Goal: Information Seeking & Learning: Learn about a topic

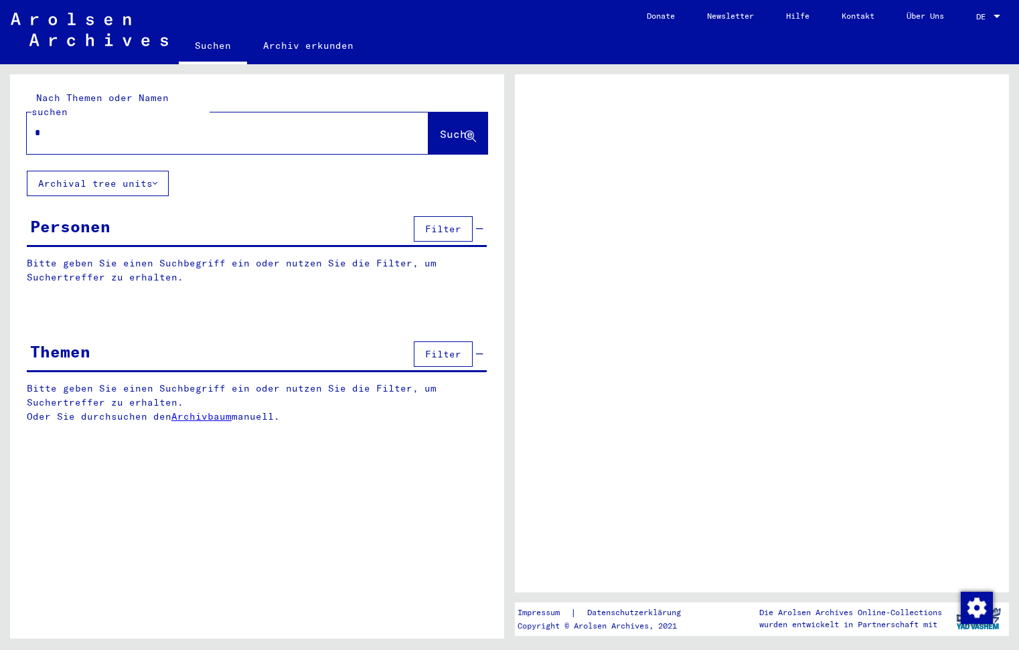
type input "**"
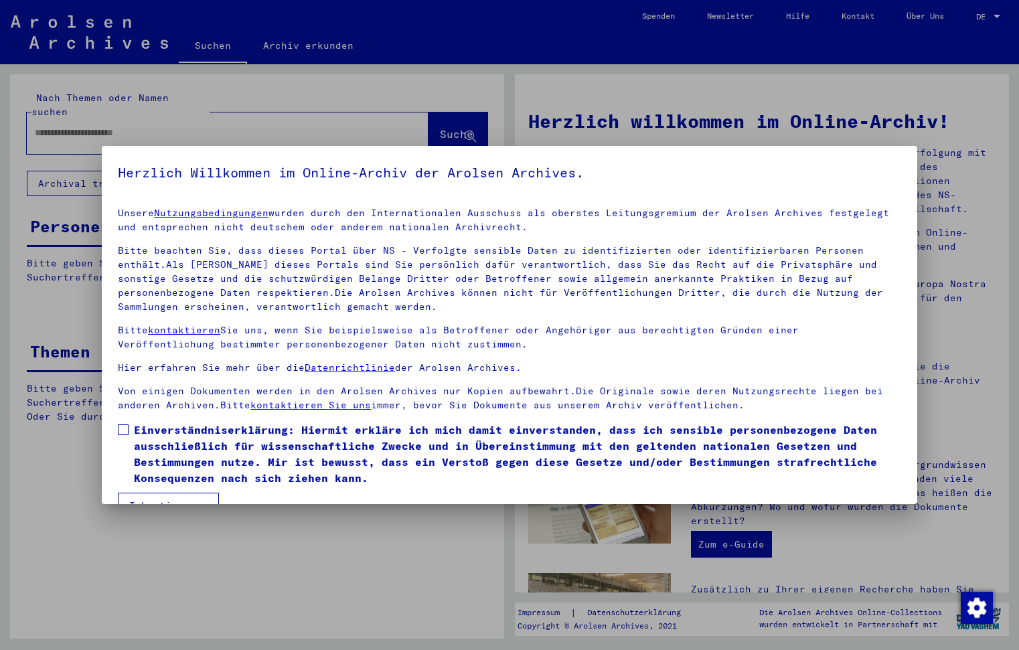
click at [125, 433] on span at bounding box center [123, 430] width 11 height 11
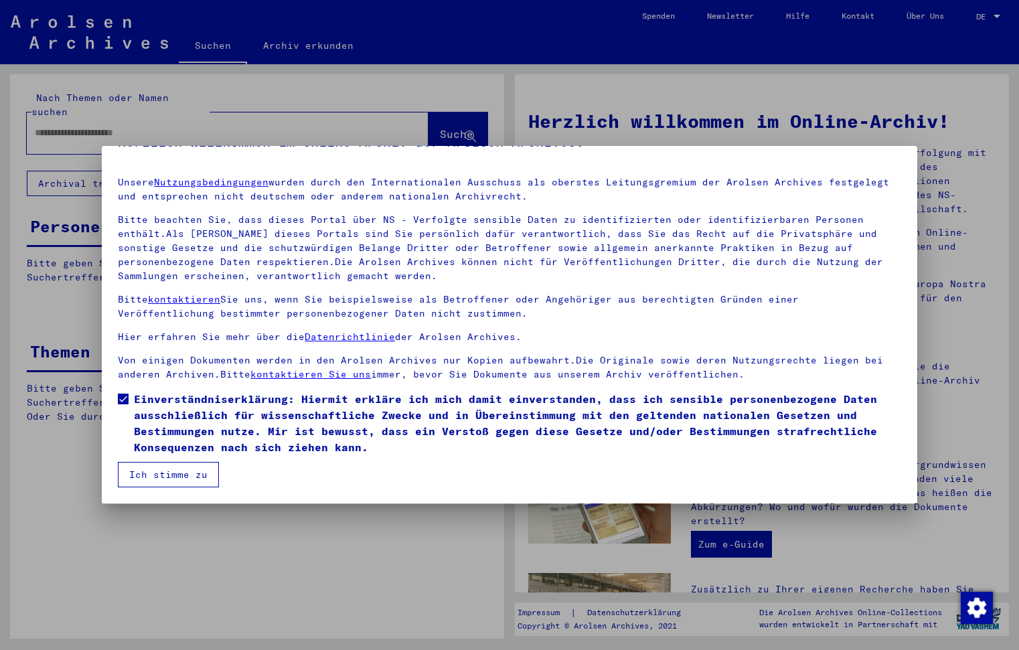
scroll to position [31, 0]
click at [145, 473] on button "Ich stimme zu" at bounding box center [168, 474] width 101 height 25
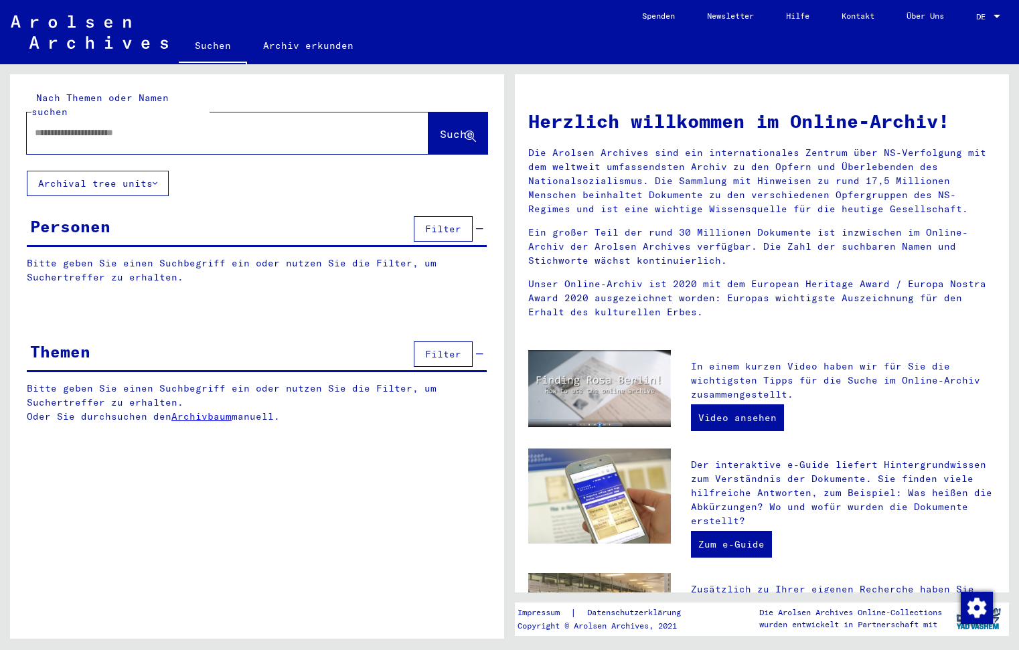
click at [165, 126] on input "text" at bounding box center [212, 133] width 354 height 14
type input "**********"
click at [442, 127] on span "Suche" at bounding box center [456, 133] width 33 height 13
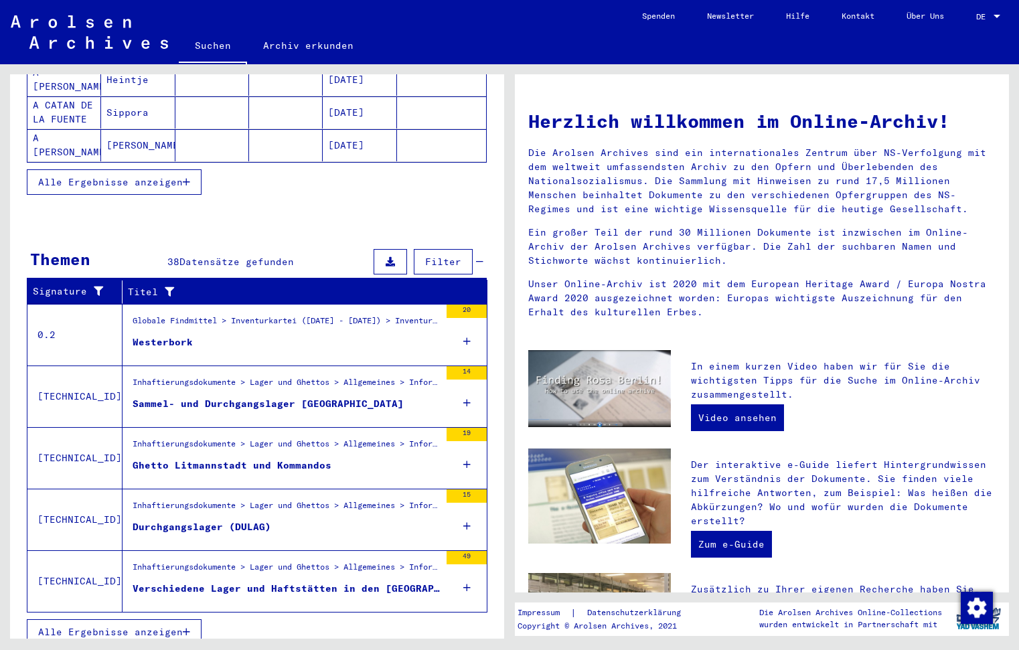
scroll to position [287, 0]
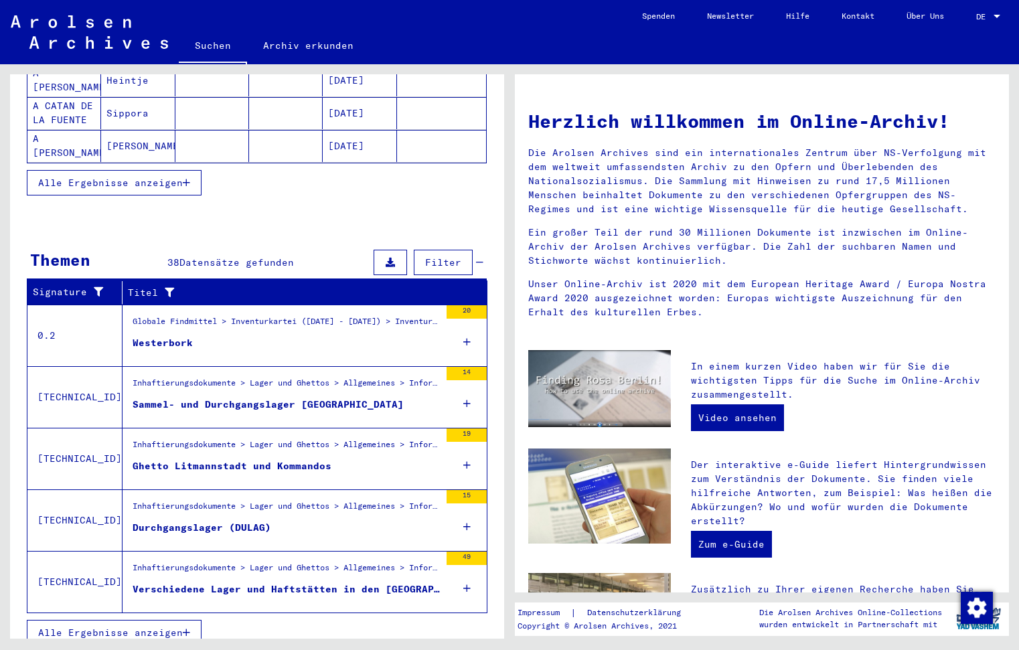
click at [465, 387] on icon at bounding box center [466, 403] width 7 height 47
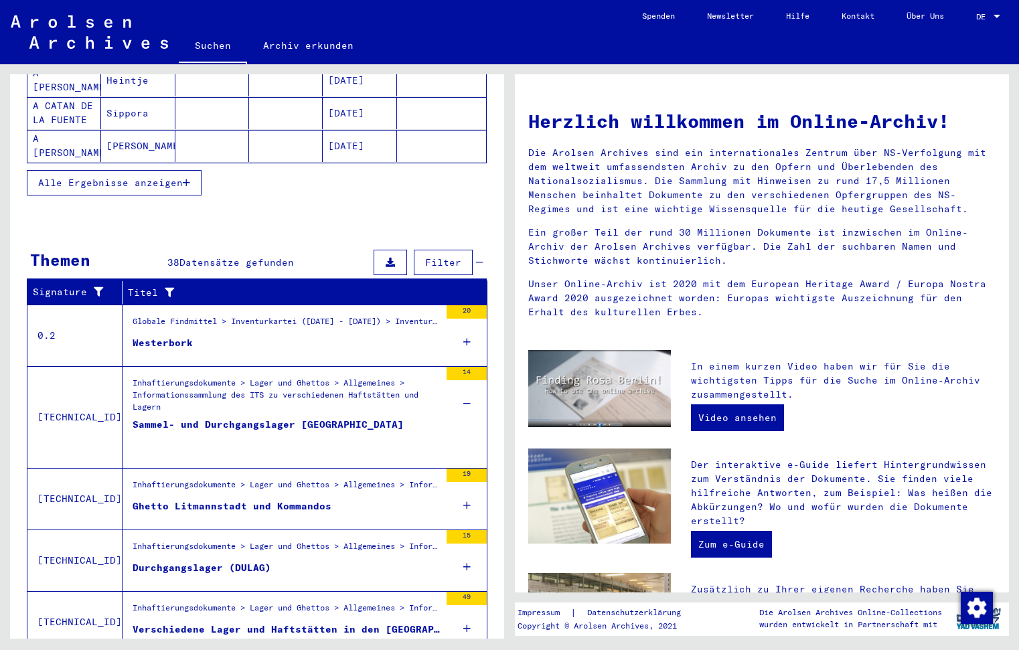
click at [235, 418] on div "Sammel- und Durchgangslager [GEOGRAPHIC_DATA]" at bounding box center [268, 438] width 271 height 40
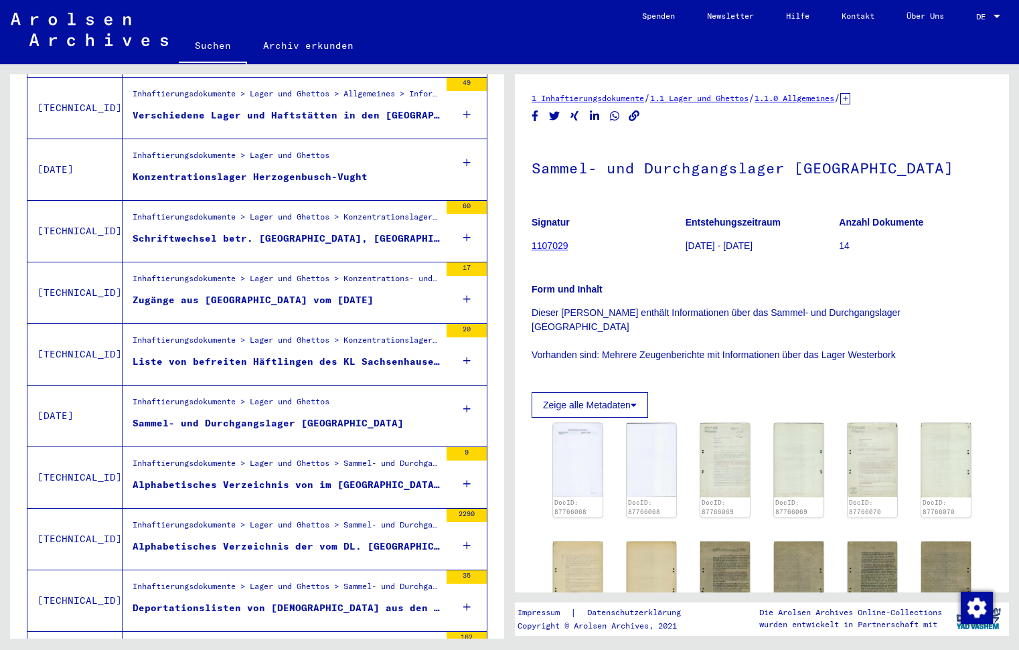
click at [216, 293] on div "Zugänge aus [GEOGRAPHIC_DATA] vom [DATE]" at bounding box center [253, 300] width 241 height 14
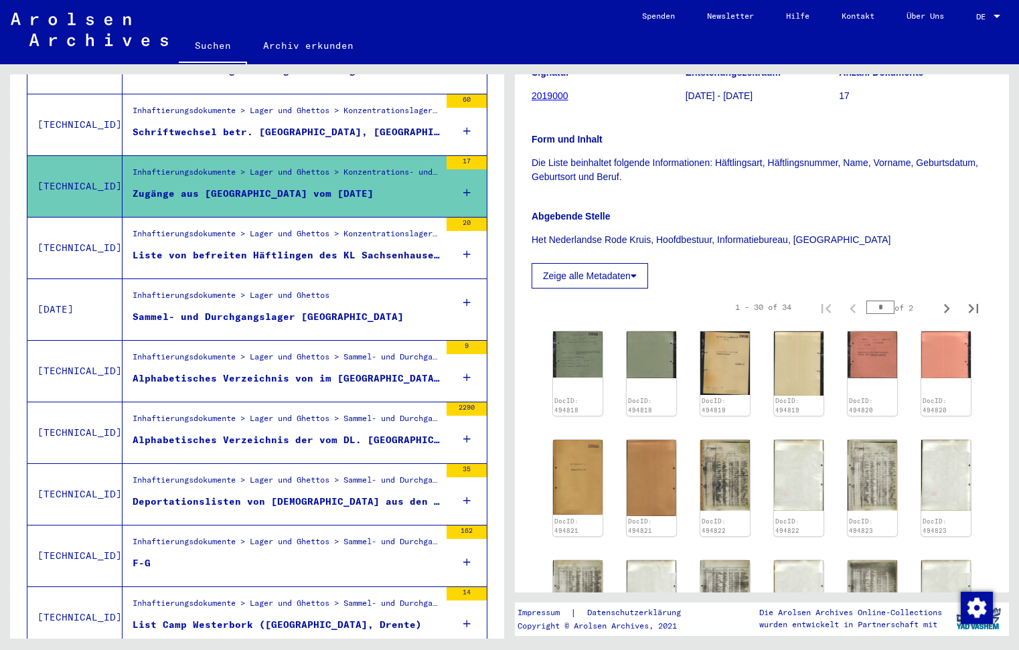
scroll to position [670, 0]
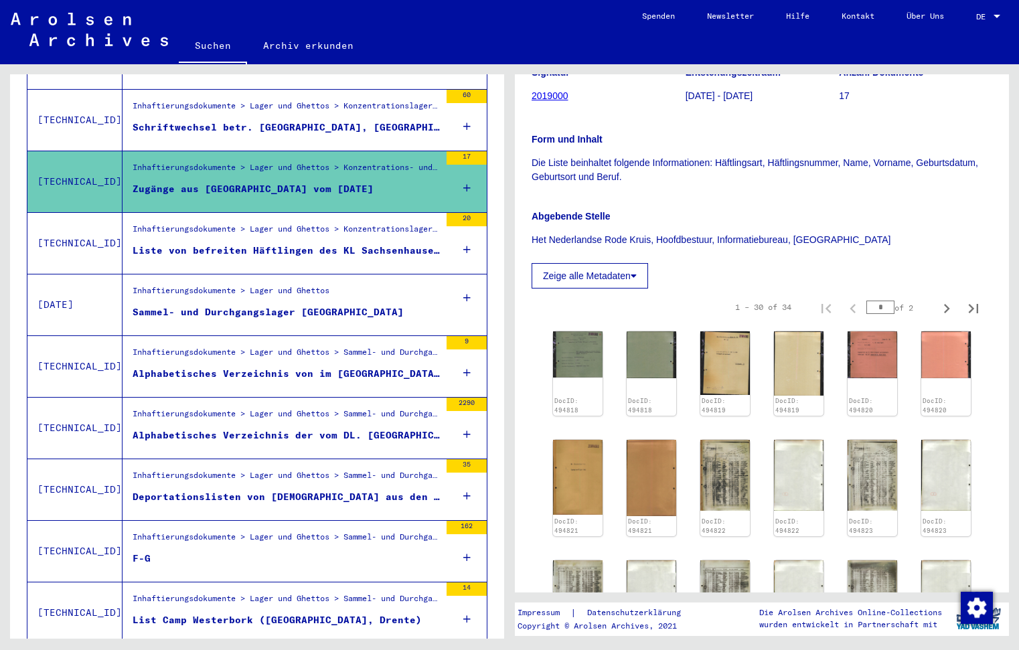
click at [221, 367] on div "Alphabetisches Verzeichnis von im [GEOGRAPHIC_DATA] verstorbenen Häftlingen, be…" at bounding box center [286, 374] width 307 height 14
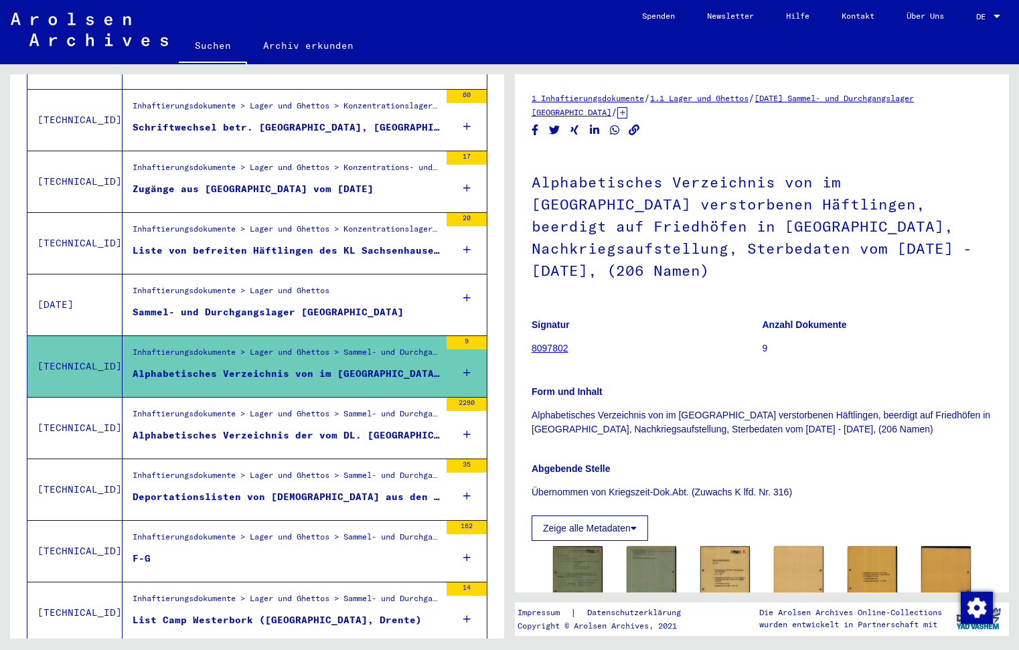
scroll to position [0, 1]
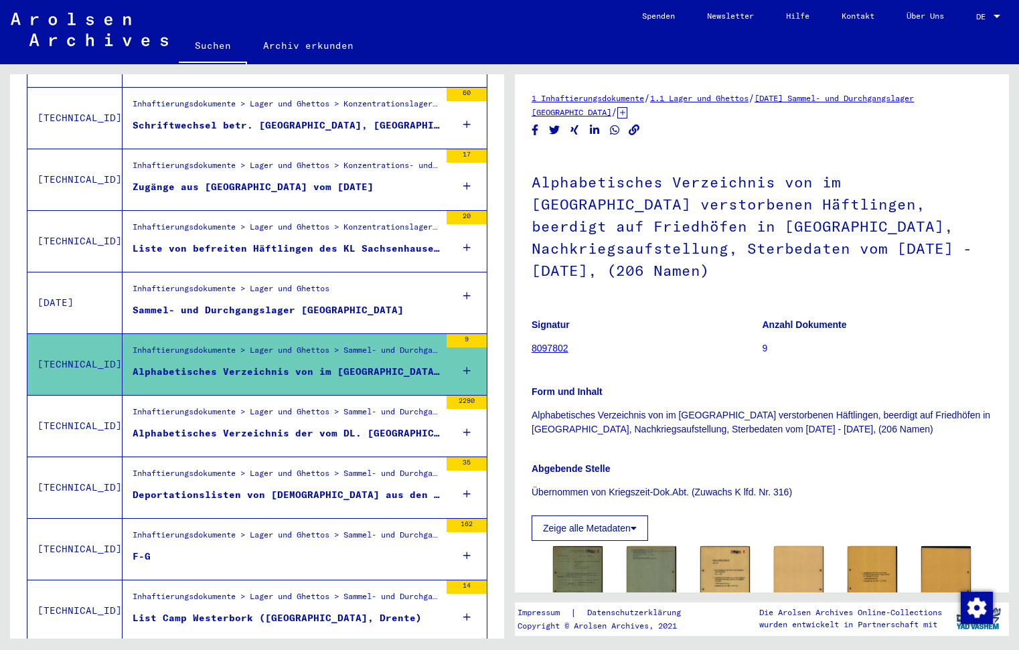
click at [227, 427] on div "Alphabetisches Verzeichnis der vom DL. [GEOGRAPHIC_DATA] nach [PERSON_NAME]. KL…" at bounding box center [286, 434] width 307 height 14
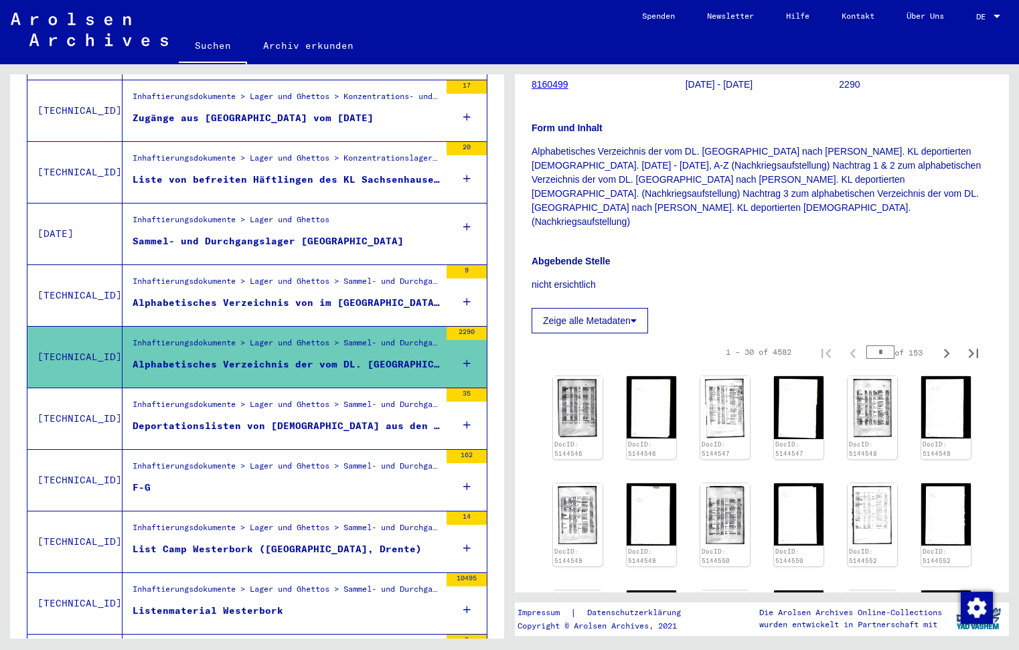
scroll to position [236, 0]
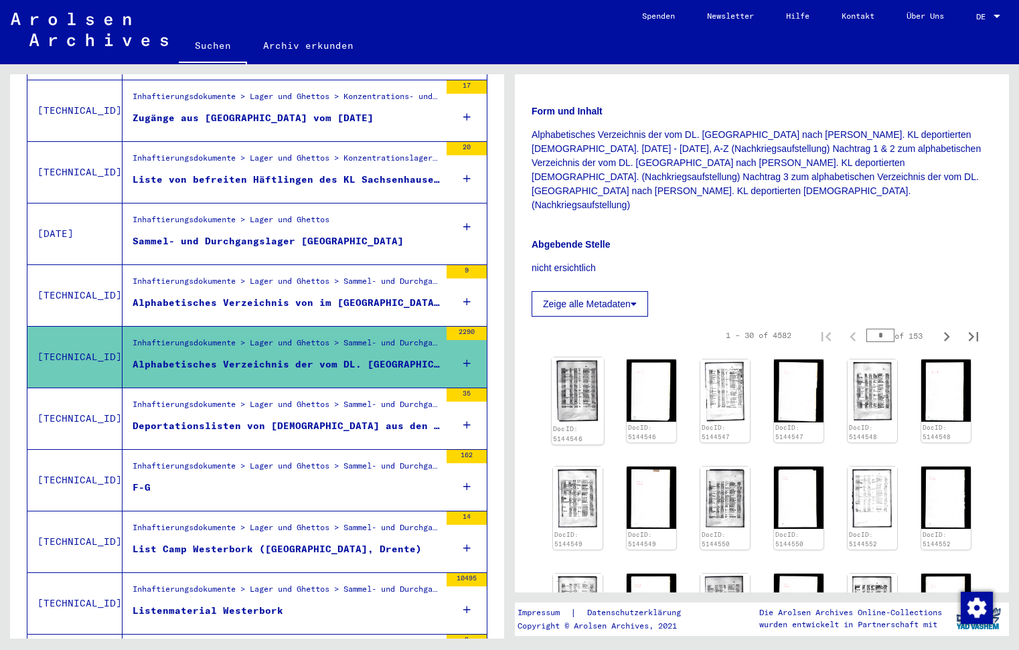
click at [568, 366] on img at bounding box center [578, 391] width 52 height 66
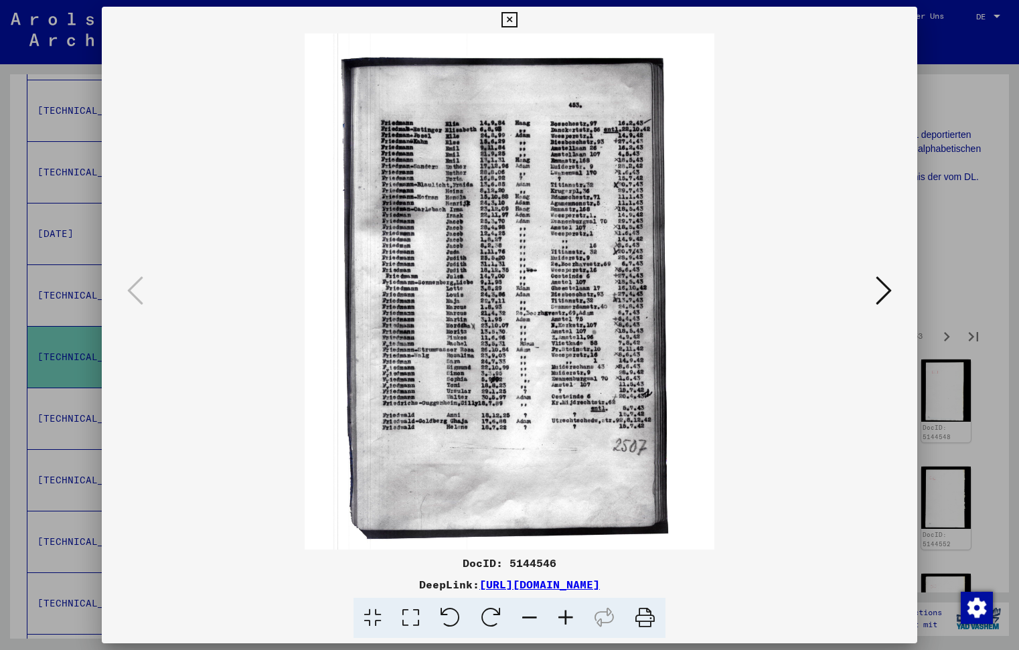
click at [571, 611] on icon at bounding box center [566, 618] width 36 height 41
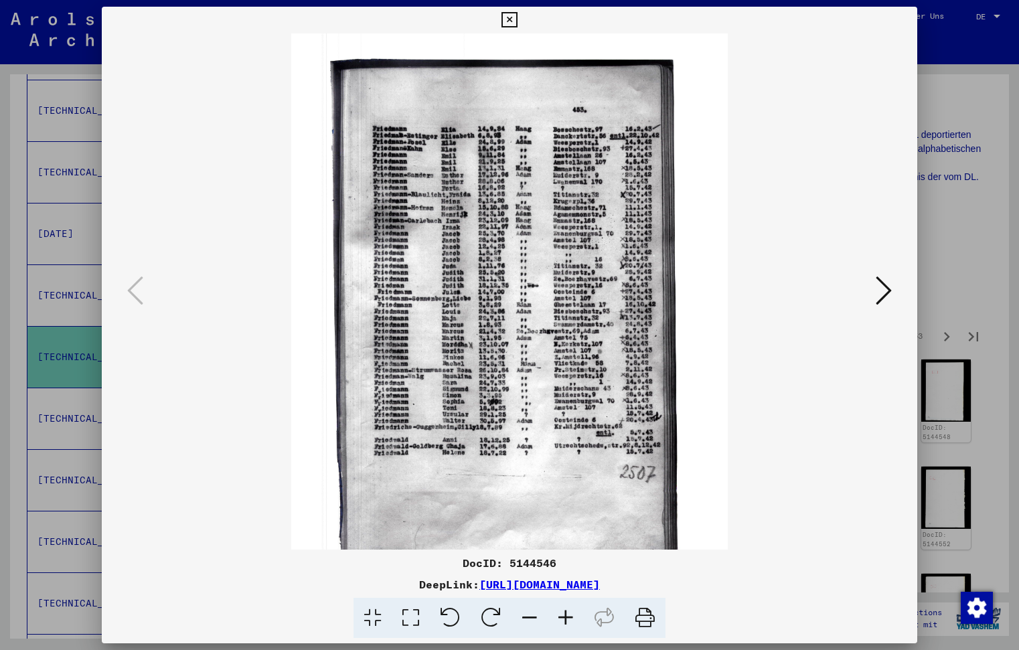
click at [571, 611] on icon at bounding box center [566, 618] width 36 height 41
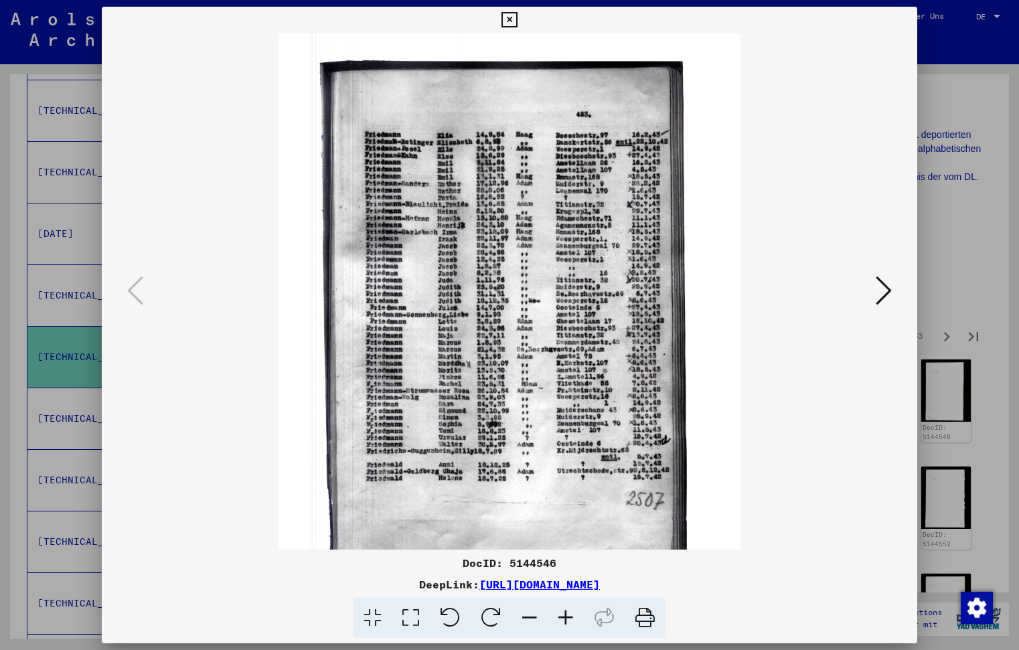
click at [571, 611] on icon at bounding box center [566, 618] width 36 height 41
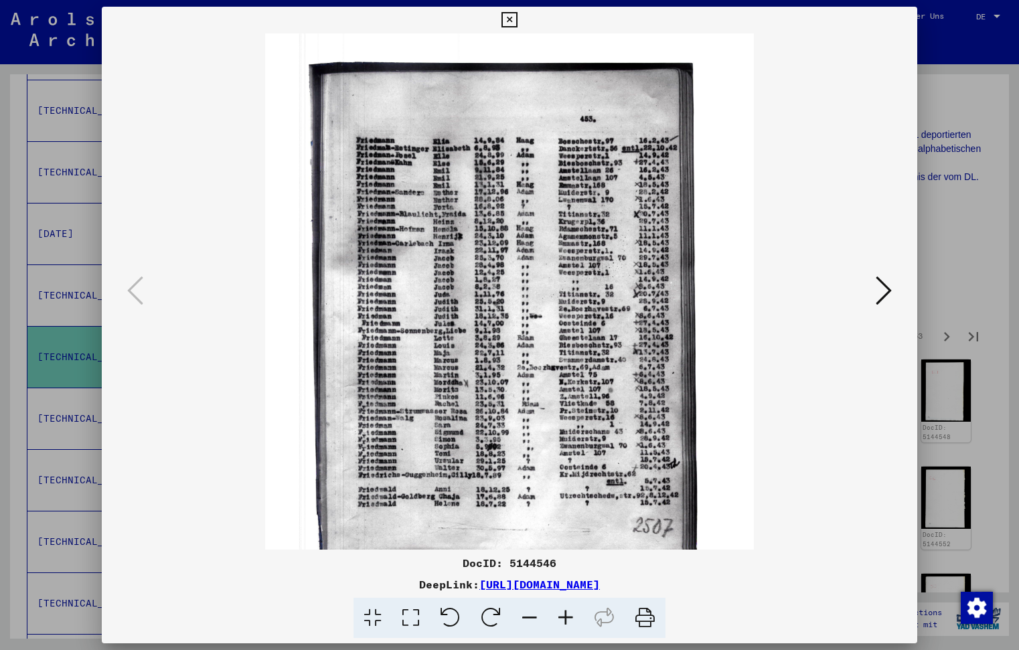
click at [571, 611] on icon at bounding box center [566, 618] width 36 height 41
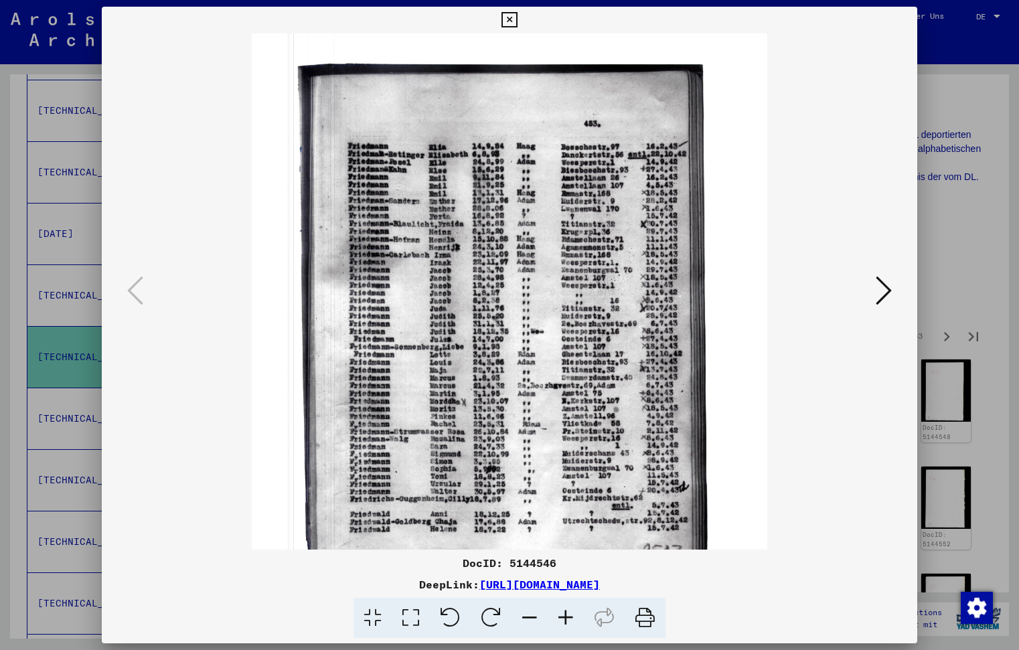
click at [571, 611] on icon at bounding box center [566, 618] width 36 height 41
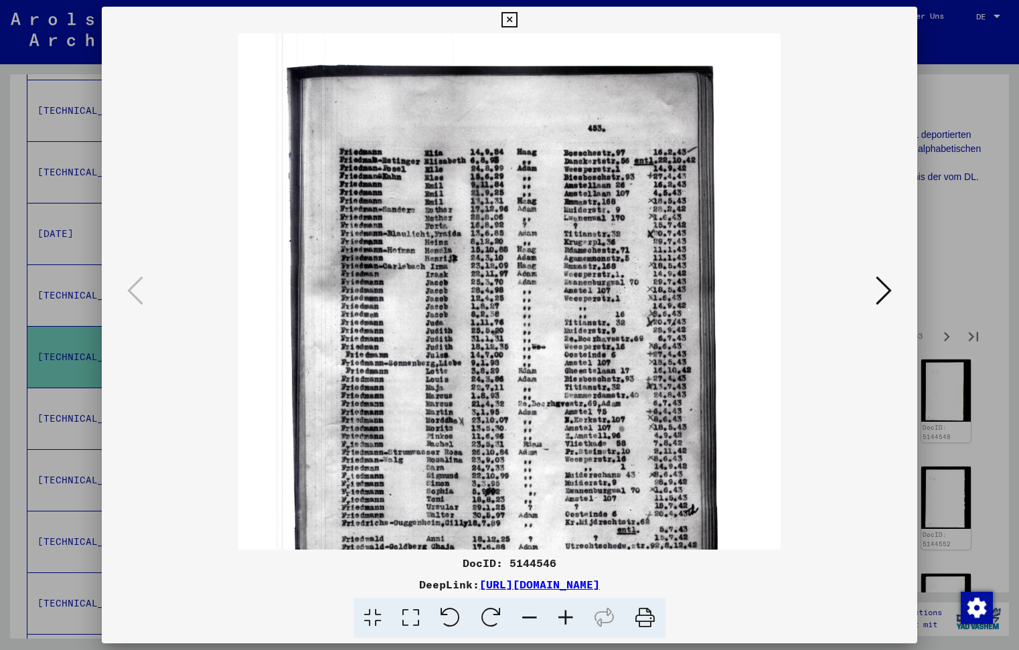
click at [571, 611] on icon at bounding box center [566, 618] width 36 height 41
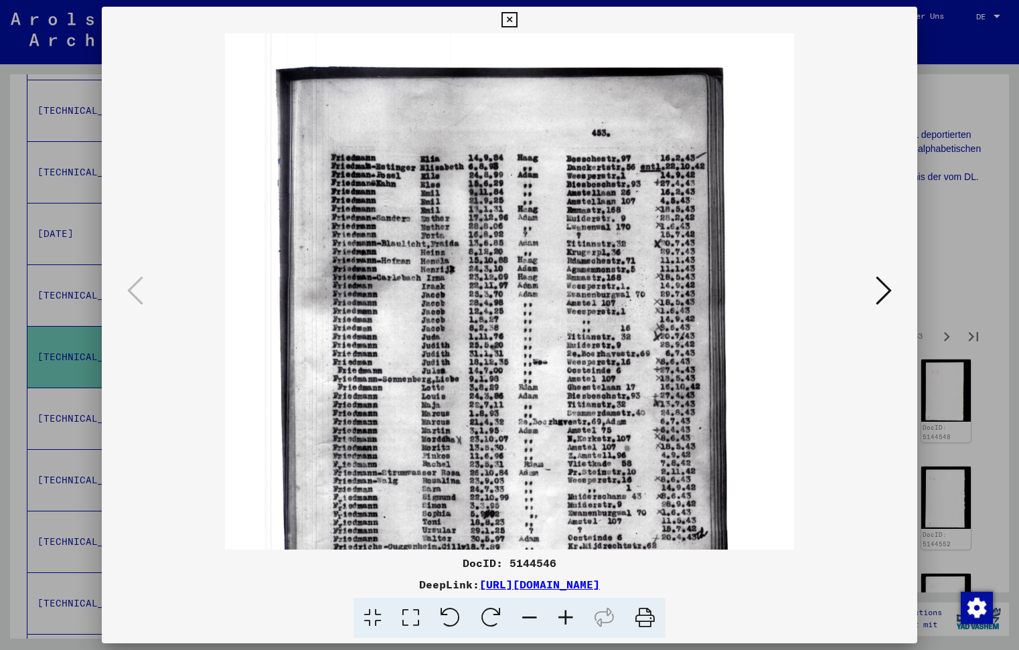
click at [571, 611] on icon at bounding box center [566, 618] width 36 height 41
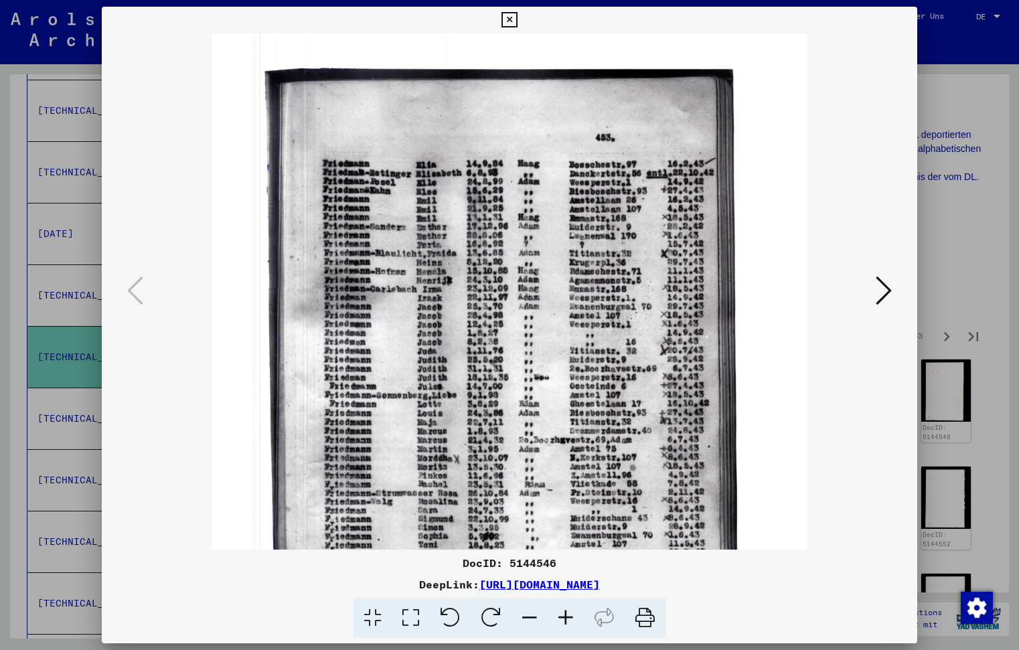
click at [571, 611] on icon at bounding box center [566, 618] width 36 height 41
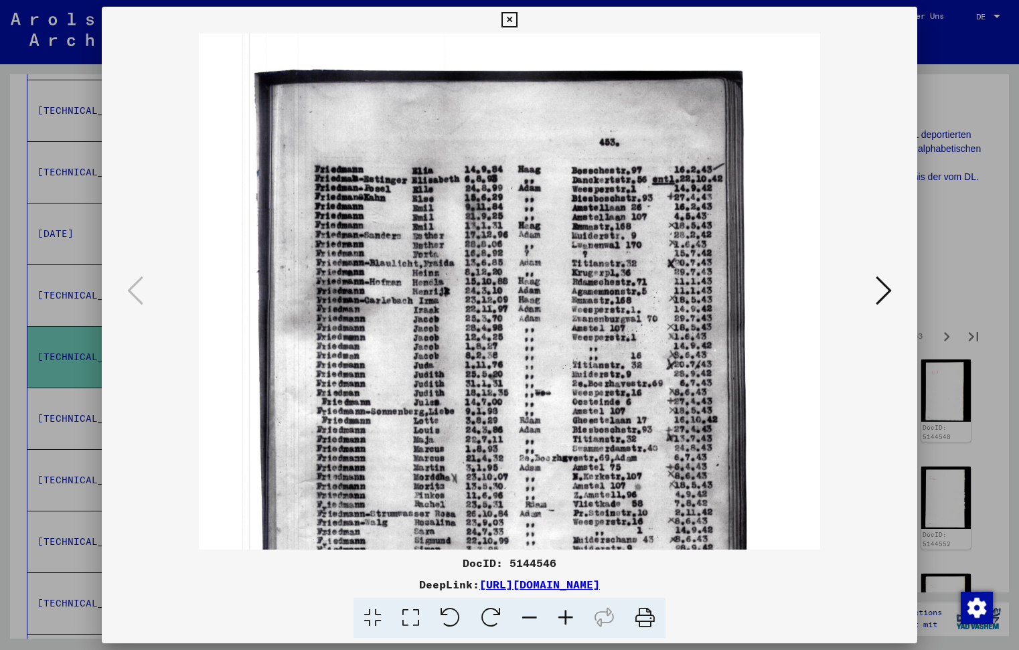
scroll to position [0, 0]
click at [887, 288] on icon at bounding box center [884, 291] width 16 height 32
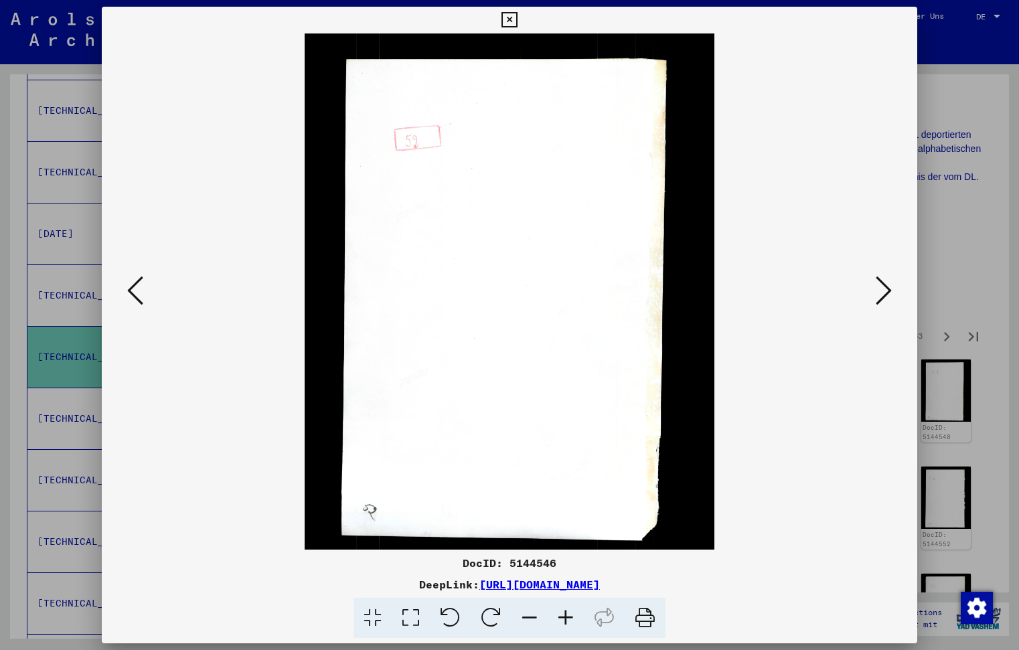
click at [887, 288] on icon at bounding box center [884, 291] width 16 height 32
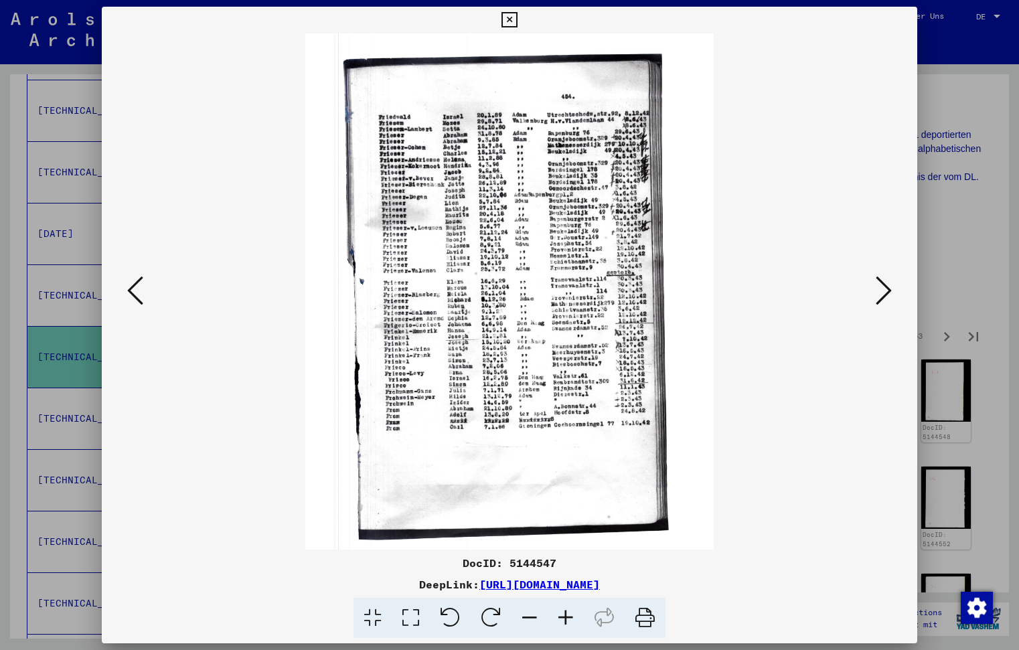
click at [887, 288] on icon at bounding box center [884, 291] width 16 height 32
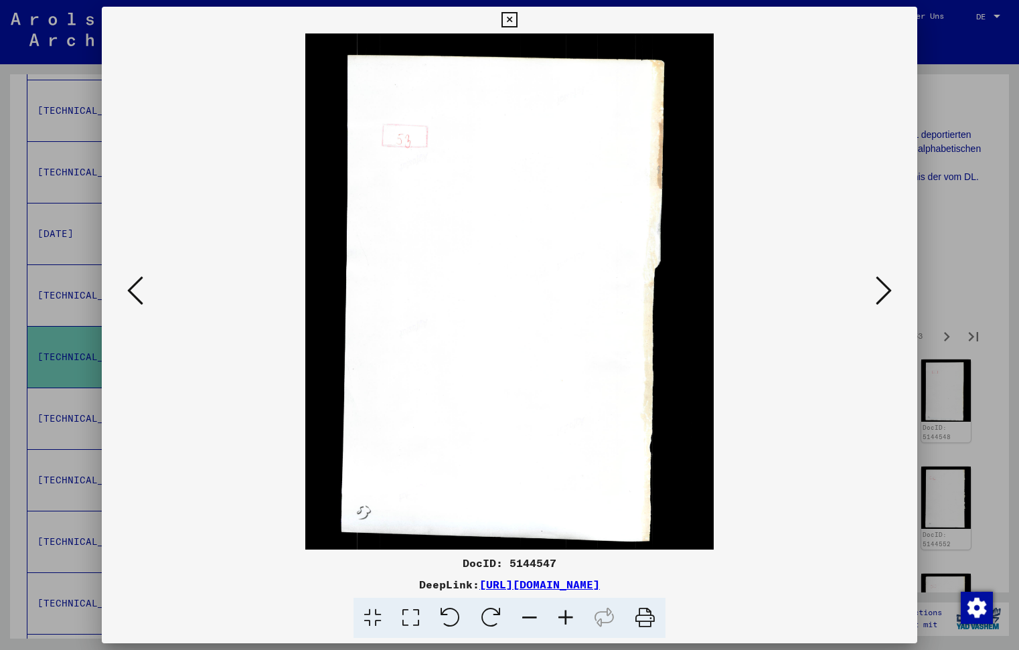
click at [887, 288] on icon at bounding box center [884, 291] width 16 height 32
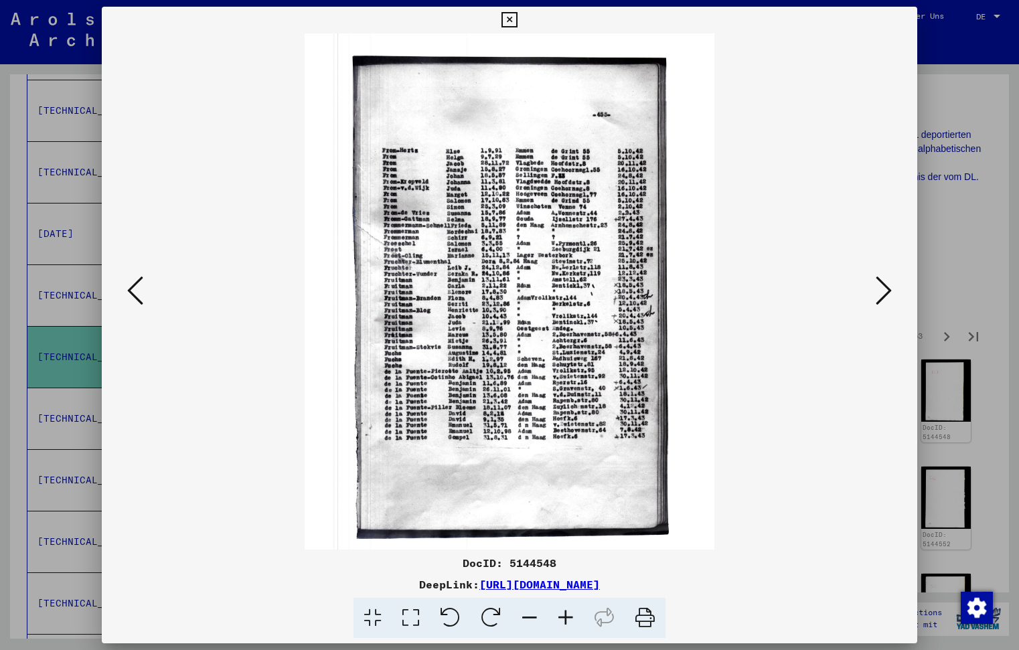
click at [517, 20] on icon at bounding box center [509, 20] width 15 height 16
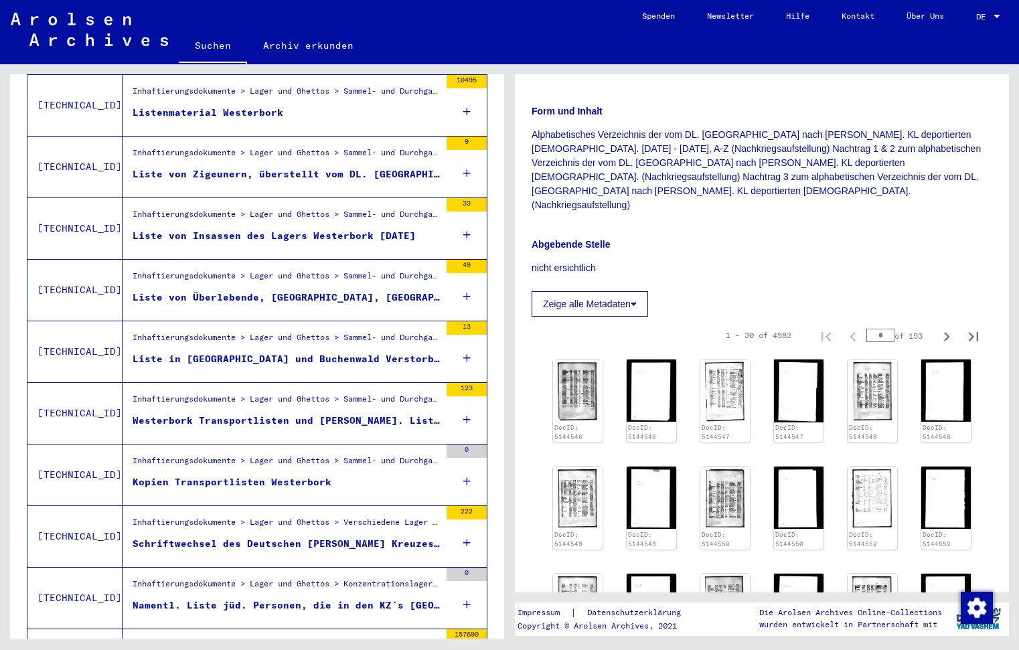
scroll to position [1266, 0]
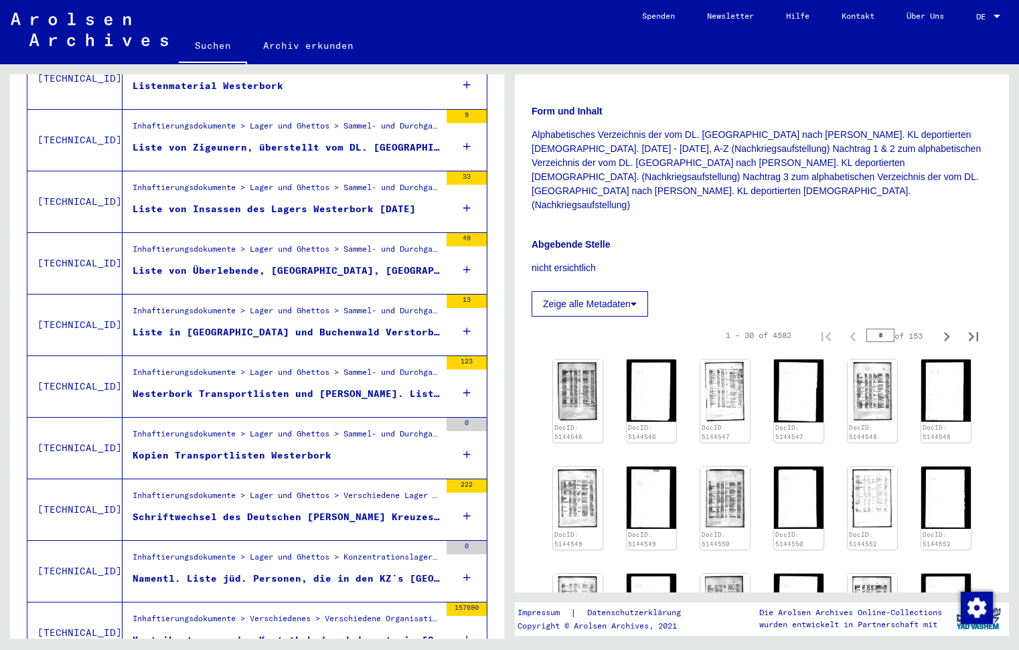
click at [215, 264] on div "Liste von Überlebende, [GEOGRAPHIC_DATA], [GEOGRAPHIC_DATA], [DATE]" at bounding box center [286, 271] width 307 height 14
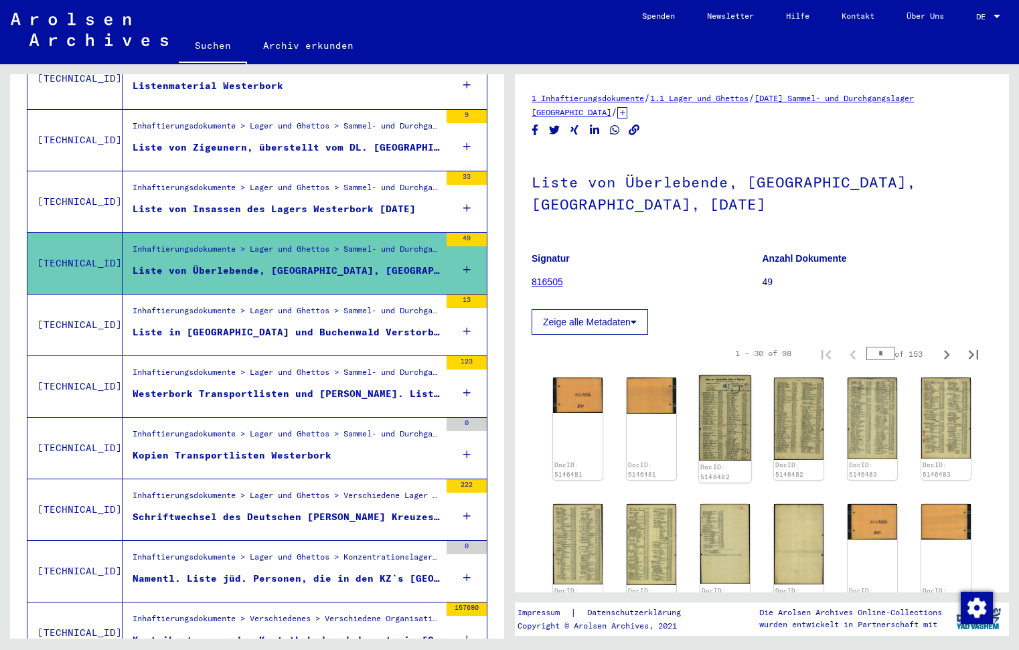
click at [712, 425] on img at bounding box center [725, 418] width 52 height 86
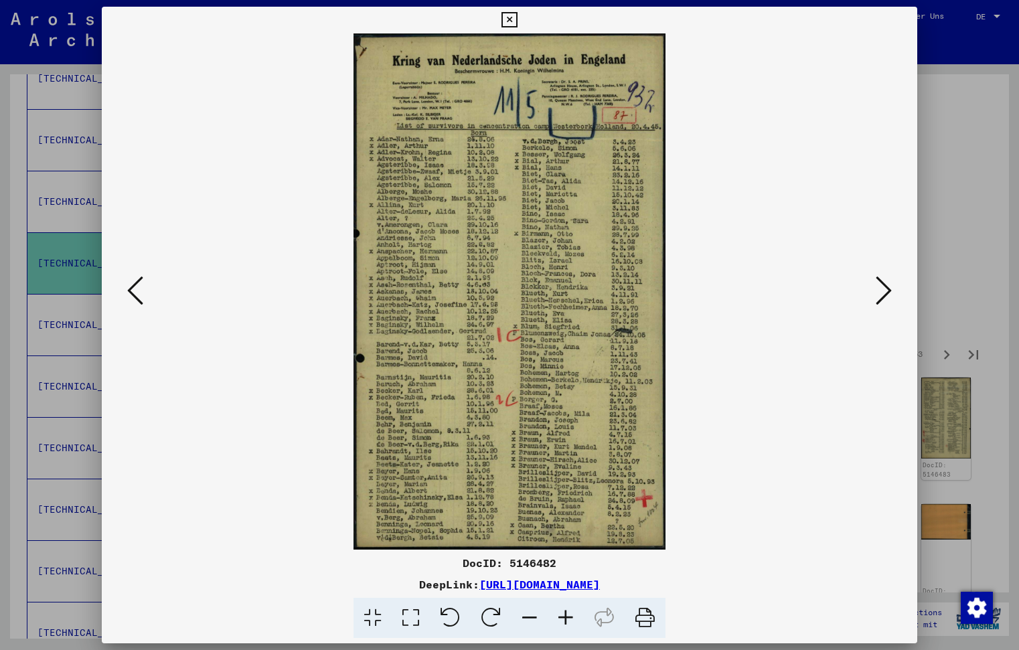
click at [883, 290] on icon at bounding box center [884, 291] width 16 height 32
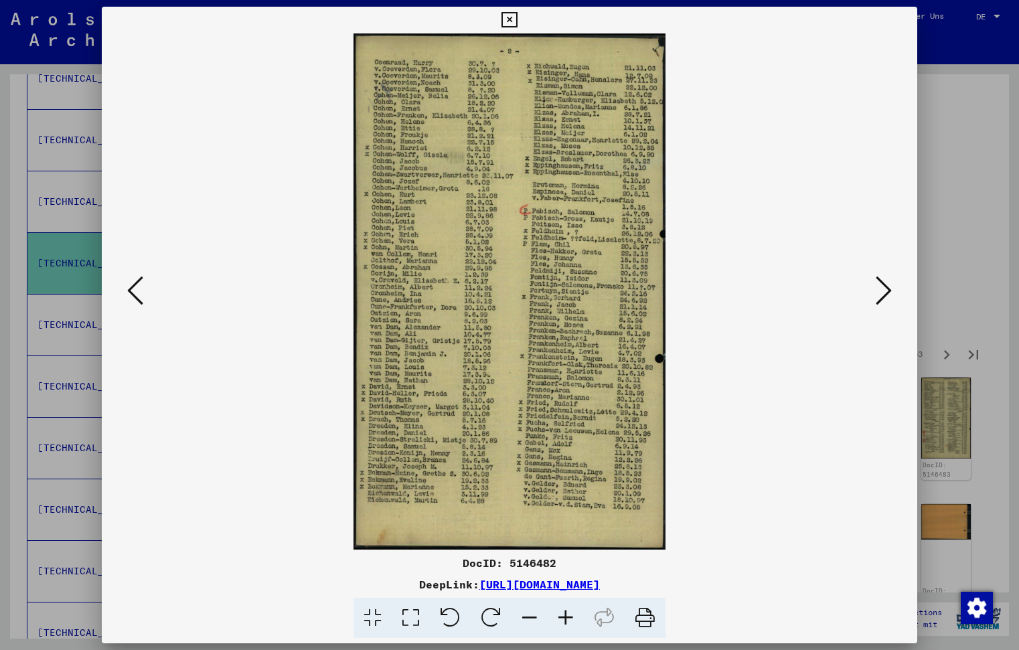
click at [883, 290] on icon at bounding box center [884, 291] width 16 height 32
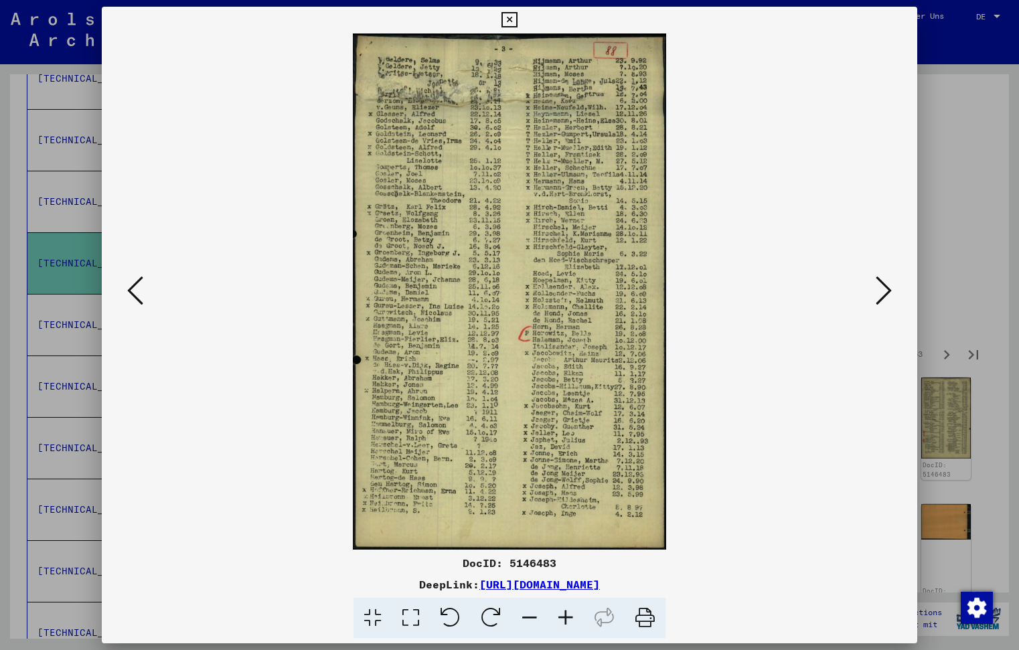
click at [883, 290] on icon at bounding box center [884, 291] width 16 height 32
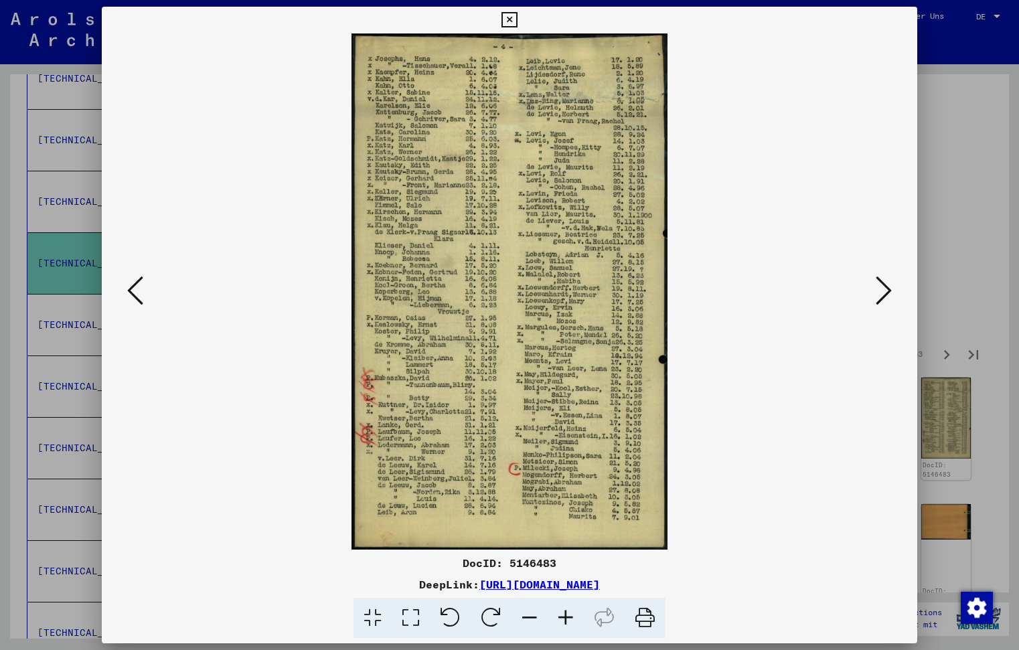
click at [883, 290] on icon at bounding box center [884, 291] width 16 height 32
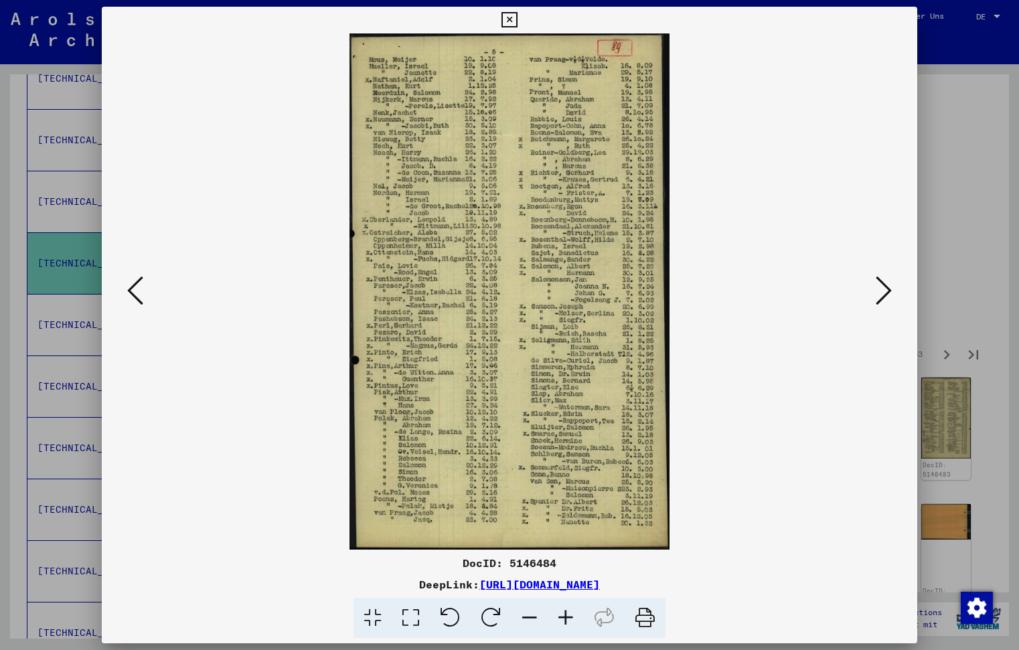
click at [883, 290] on icon at bounding box center [884, 291] width 16 height 32
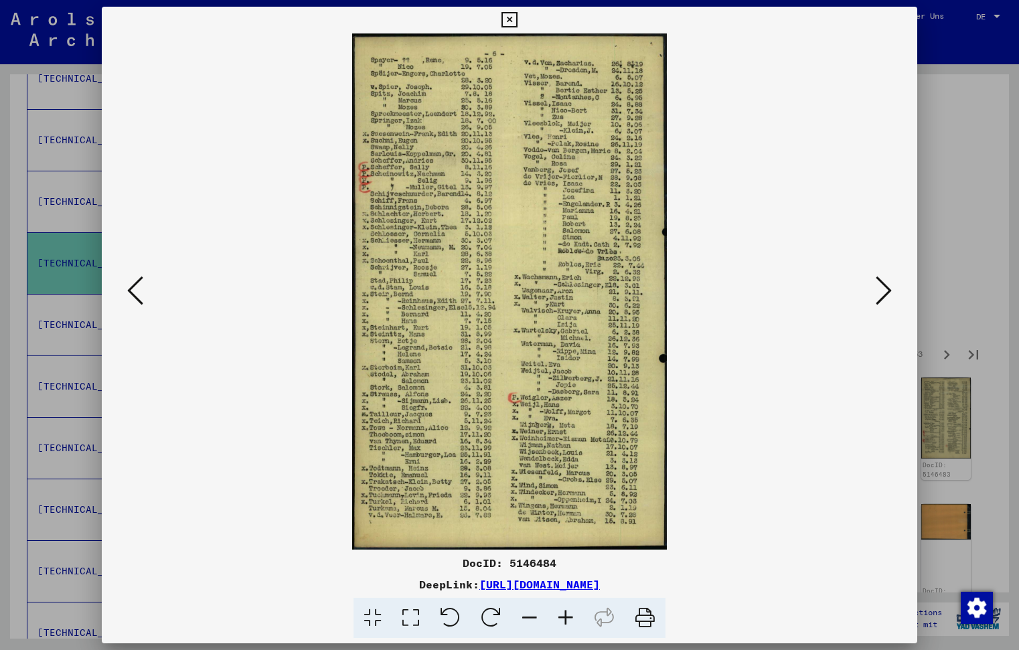
click at [517, 17] on icon at bounding box center [509, 20] width 15 height 16
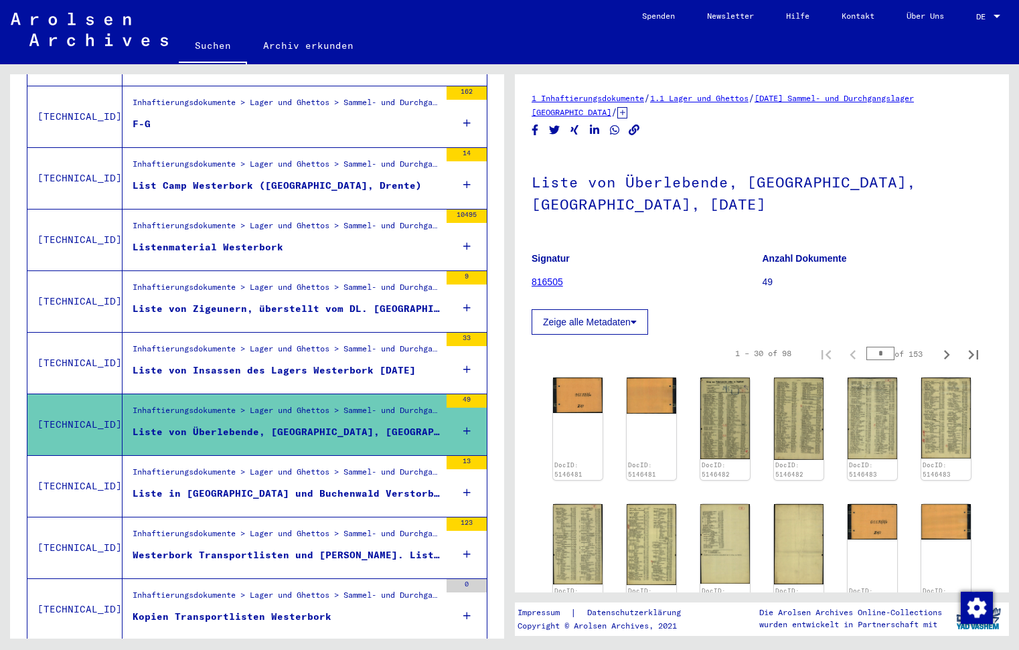
scroll to position [1097, 0]
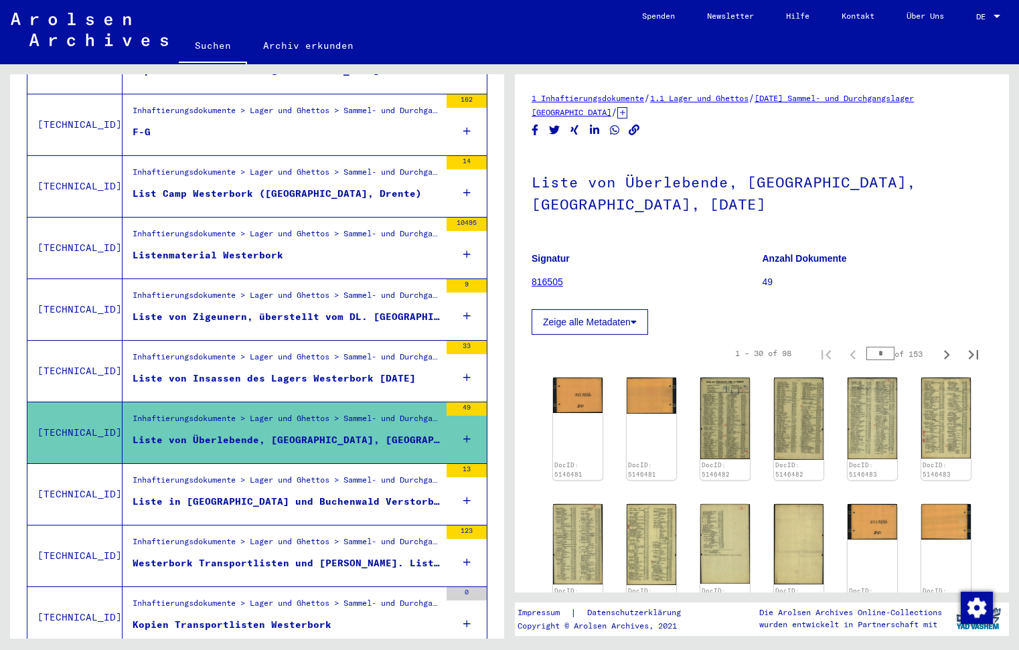
click at [197, 372] on div "Liste von Insassen des Lagers Westerbork [DATE]" at bounding box center [274, 379] width 283 height 14
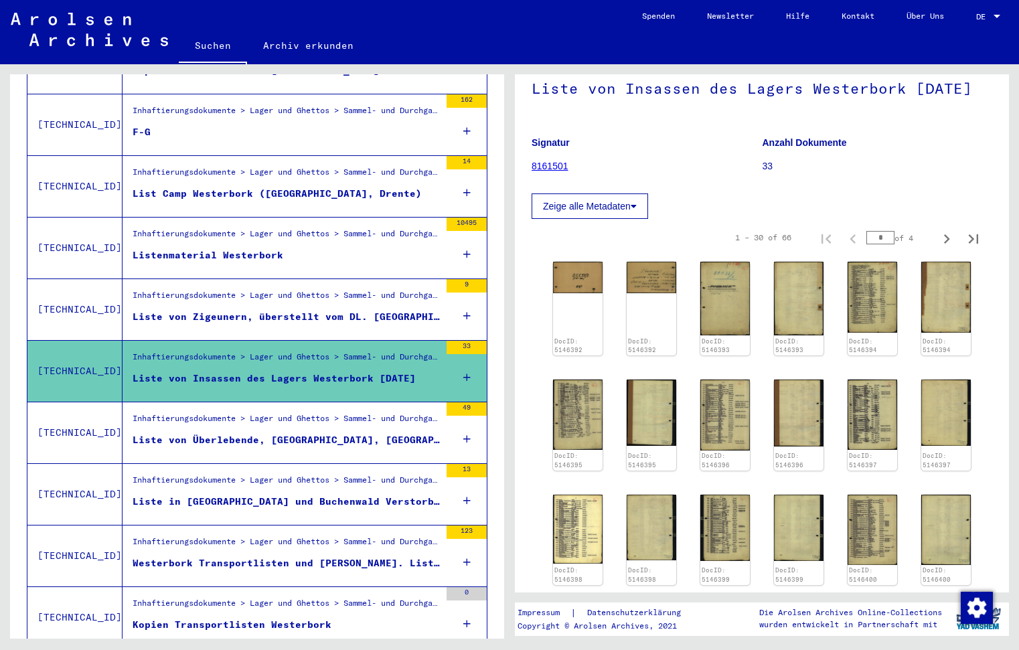
scroll to position [113, 0]
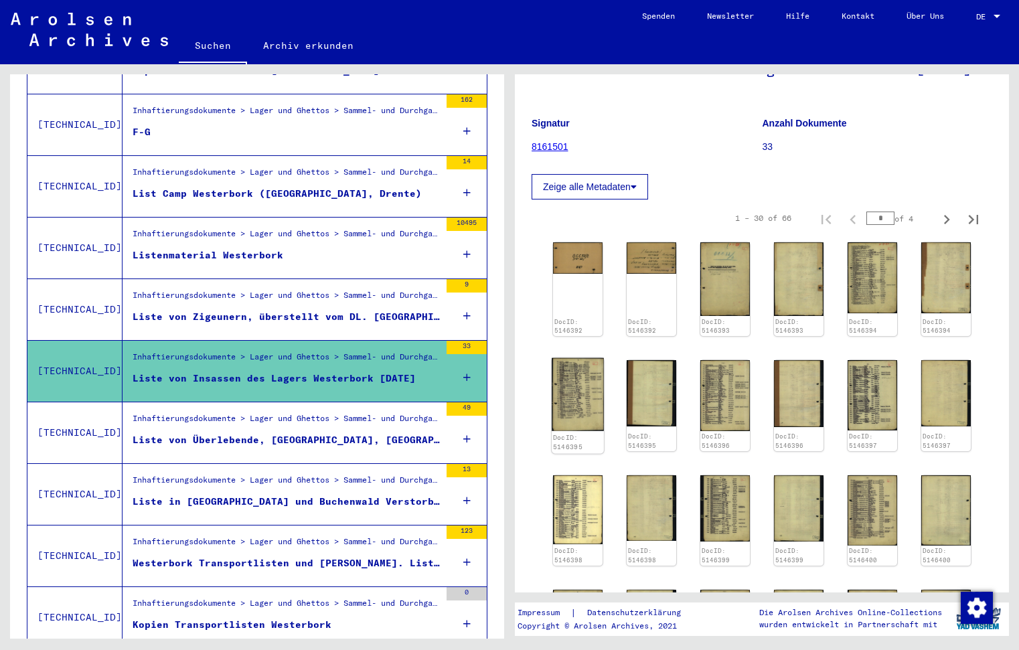
click at [564, 394] on img at bounding box center [578, 394] width 52 height 73
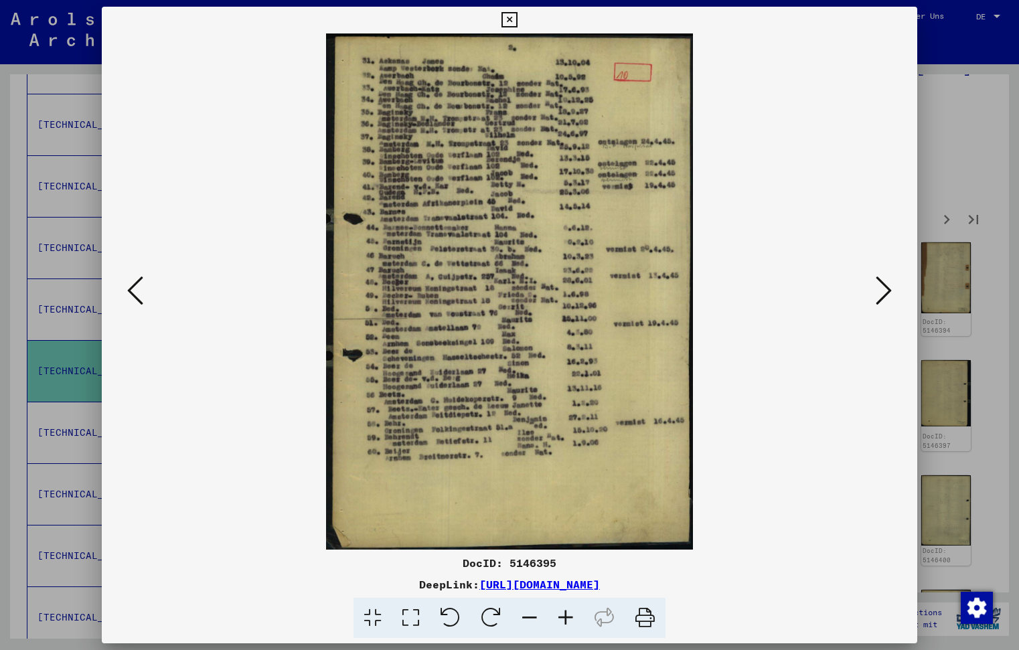
click at [517, 22] on icon at bounding box center [509, 20] width 15 height 16
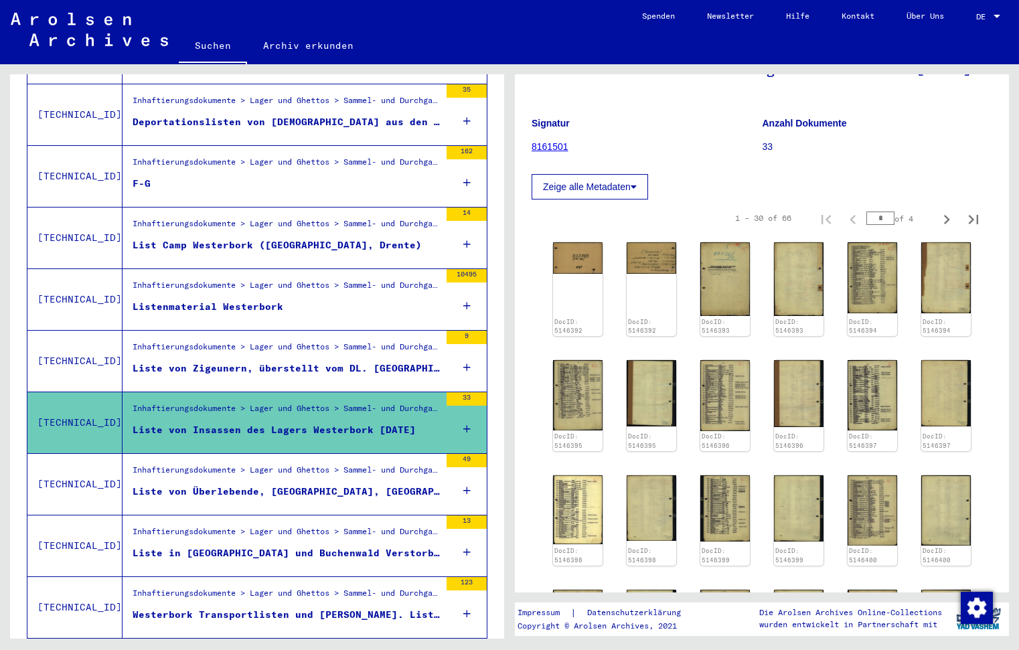
scroll to position [1028, 0]
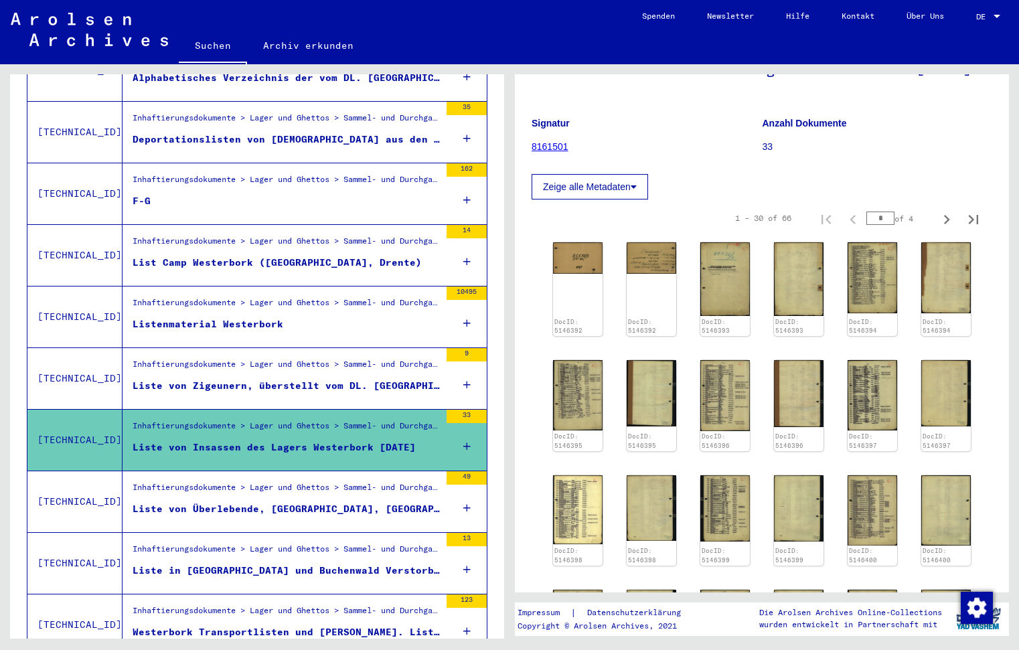
click at [172, 317] on div "Listenmaterial Westerbork" at bounding box center [208, 324] width 151 height 14
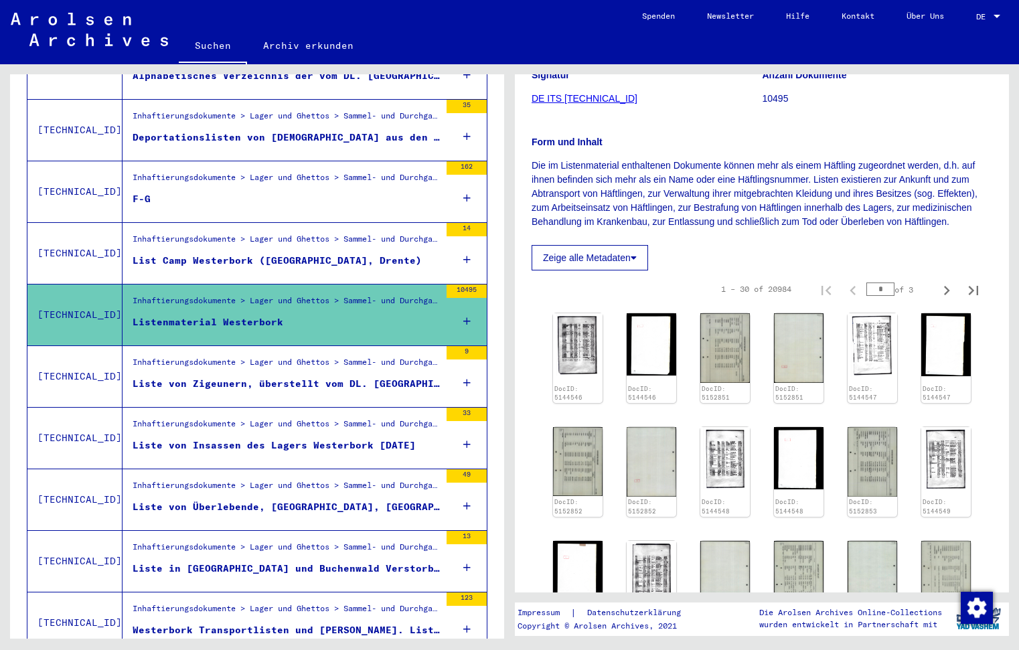
scroll to position [171, 0]
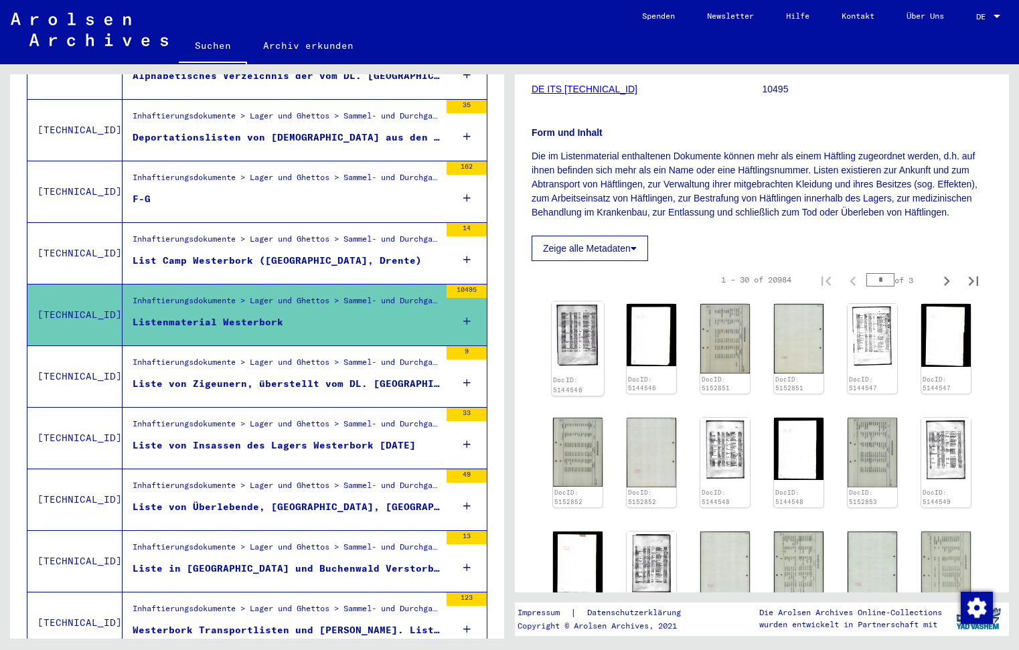
click at [585, 347] on img at bounding box center [578, 335] width 52 height 66
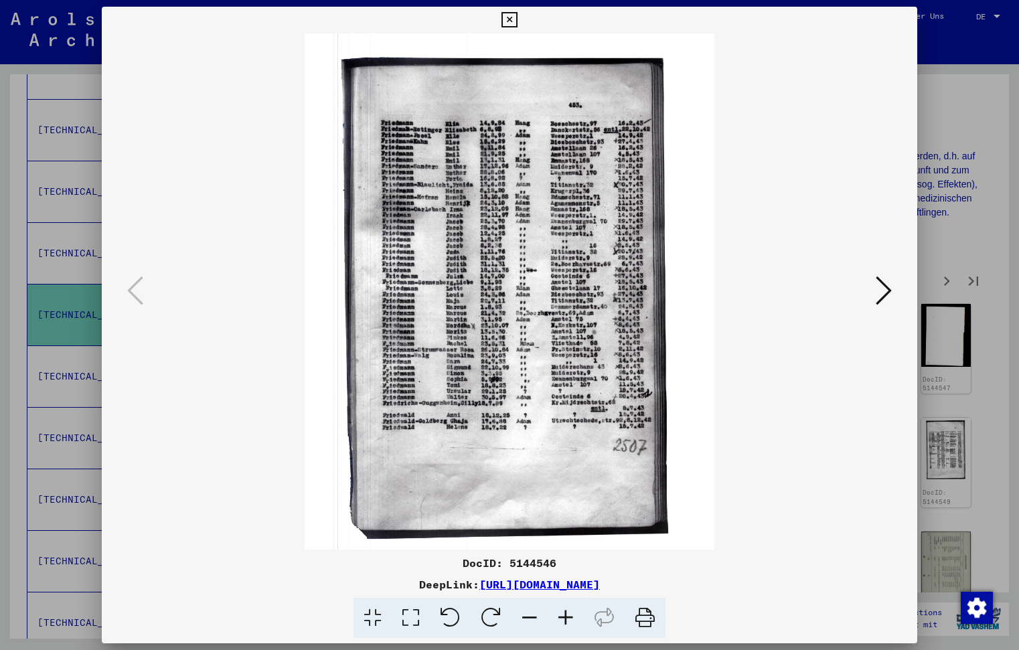
click at [883, 287] on icon at bounding box center [884, 291] width 16 height 32
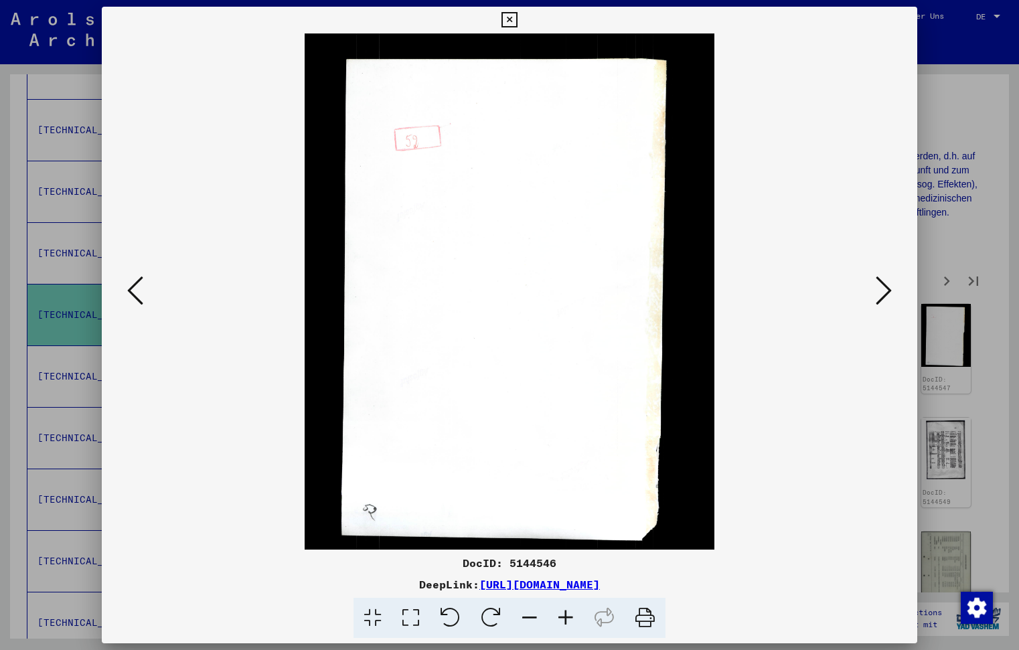
click at [883, 287] on icon at bounding box center [884, 291] width 16 height 32
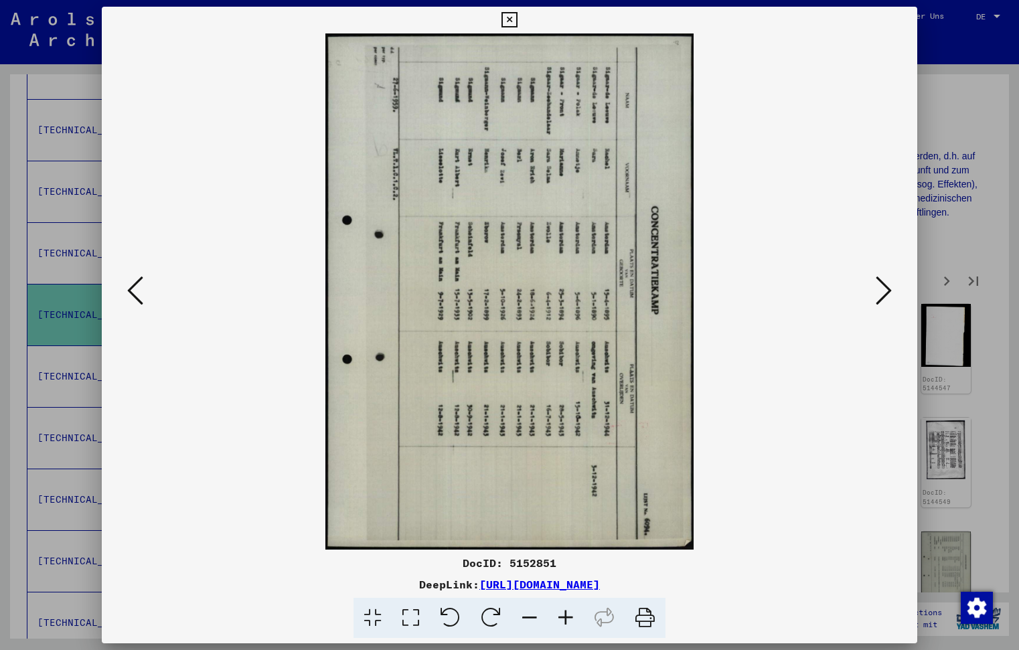
click at [883, 287] on icon at bounding box center [884, 291] width 16 height 32
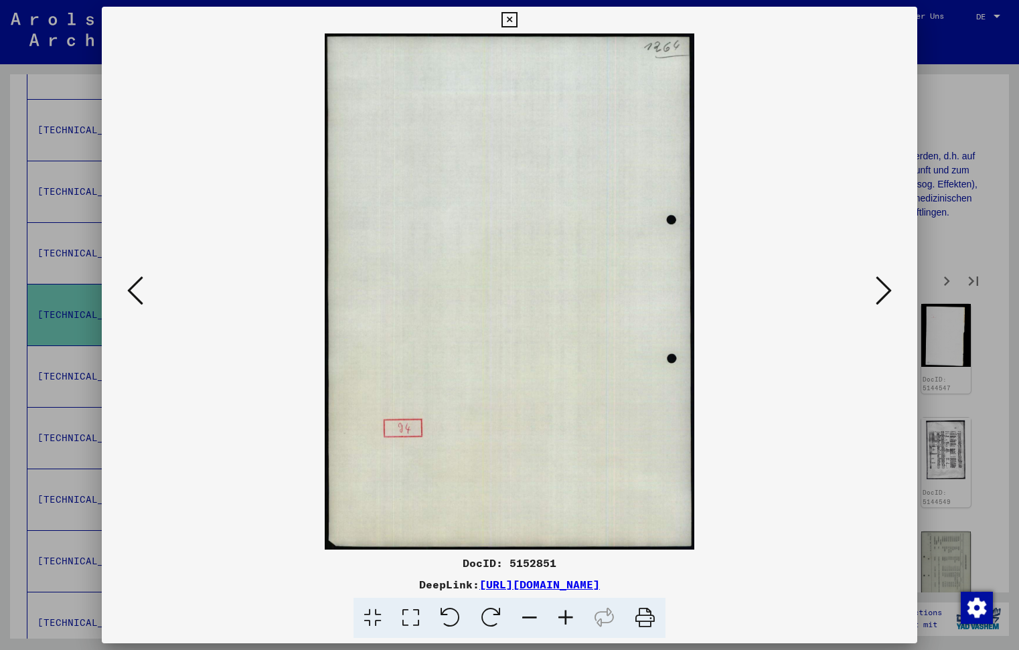
click at [883, 287] on icon at bounding box center [884, 291] width 16 height 32
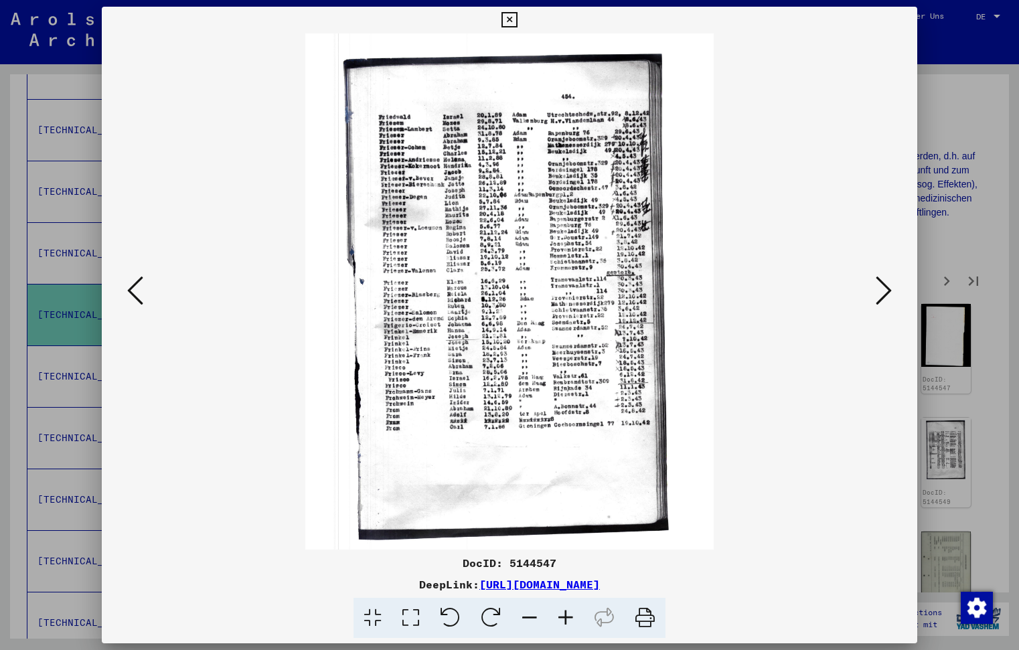
click at [883, 287] on icon at bounding box center [884, 291] width 16 height 32
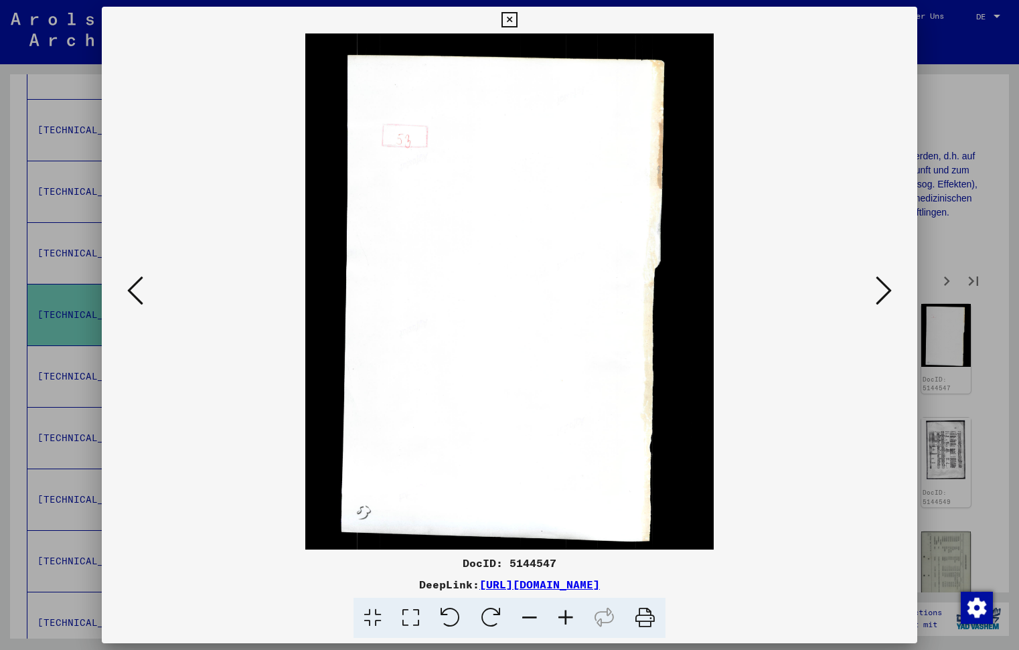
click at [517, 20] on icon at bounding box center [509, 20] width 15 height 16
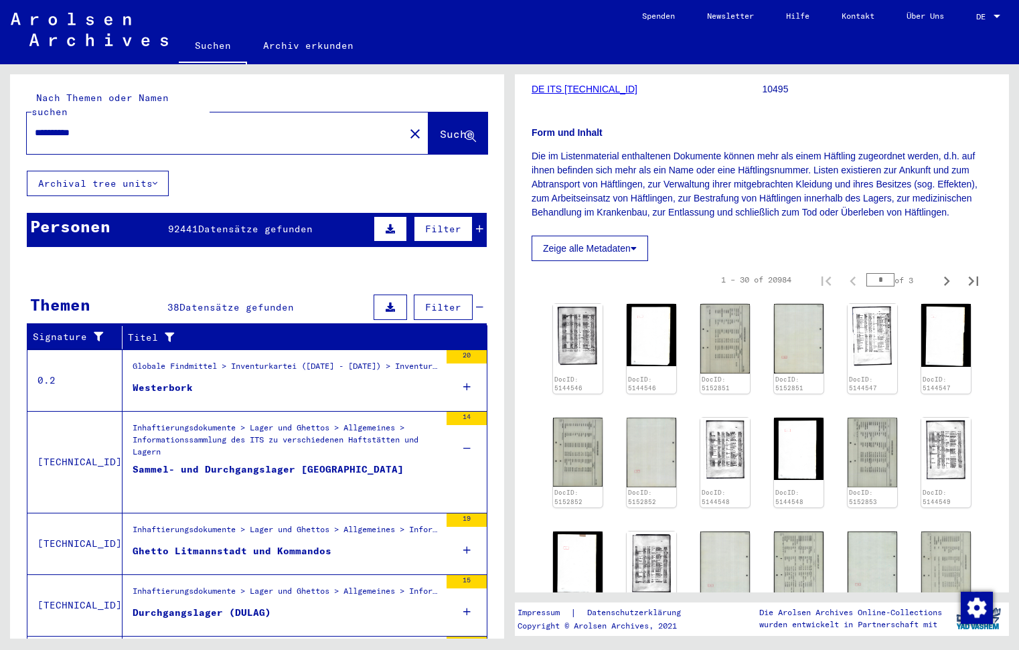
scroll to position [0, 0]
